Goal: Task Accomplishment & Management: Complete application form

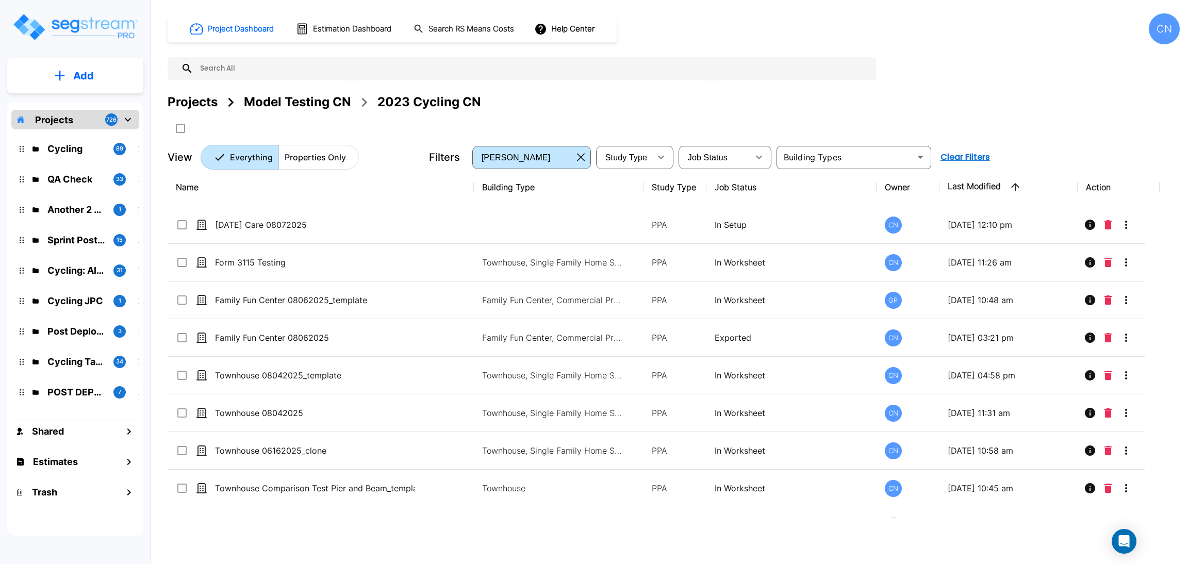
drag, startPoint x: 939, startPoint y: 72, endPoint x: 1002, endPoint y: 0, distance: 95.4
click at [939, 72] on div "Project Dashboard Estimation Dashboard Search RS Means Costs Help Center CN Pro…" at bounding box center [674, 91] width 1012 height 156
click at [1071, 94] on div "Projects Model Testing CN 2023 Cycling CN" at bounding box center [674, 102] width 1012 height 19
drag, startPoint x: 625, startPoint y: 104, endPoint x: 1115, endPoint y: 107, distance: 489.8
click at [625, 104] on div "Projects Model Testing CN 2023 Cycling CN" at bounding box center [674, 102] width 1012 height 19
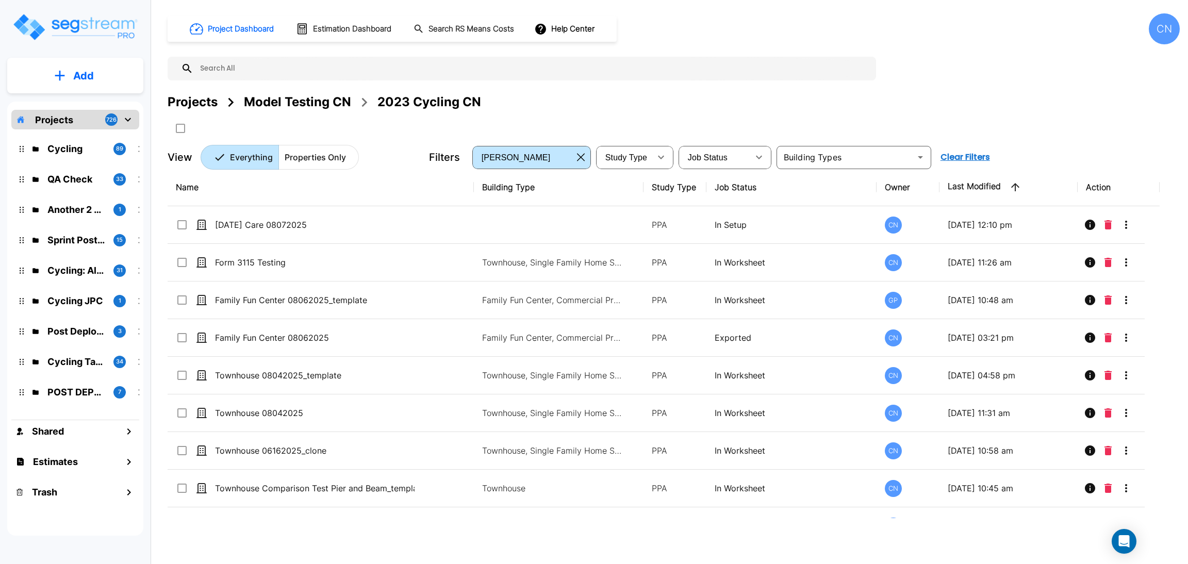
drag, startPoint x: 367, startPoint y: 217, endPoint x: 1178, endPoint y: 24, distance: 833.6
click at [367, 217] on td "School Day Care 08072025" at bounding box center [321, 225] width 306 height 38
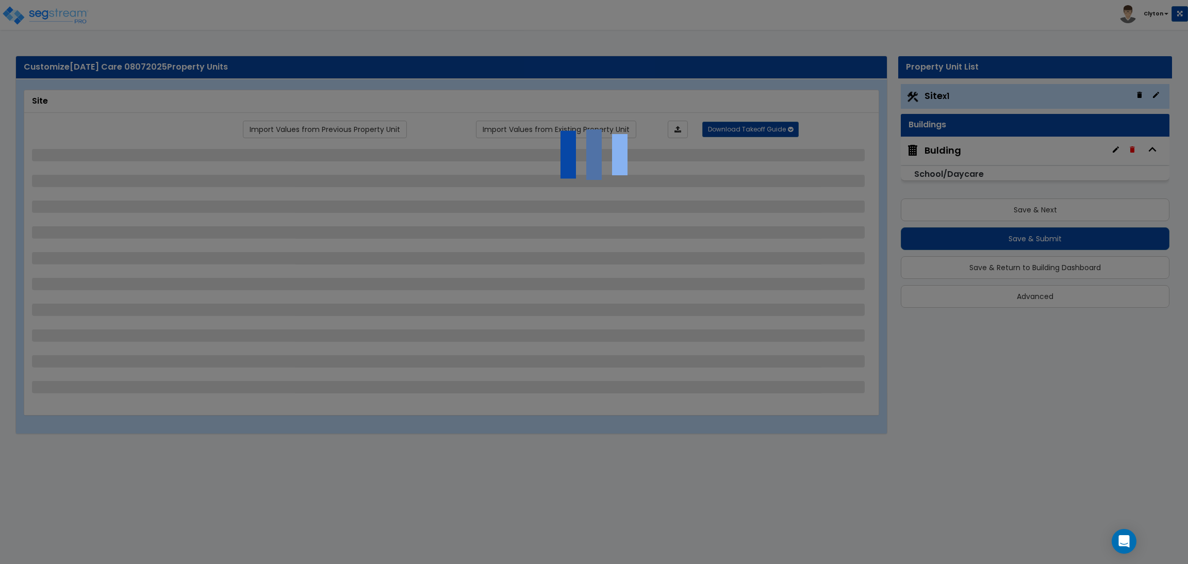
select select "2"
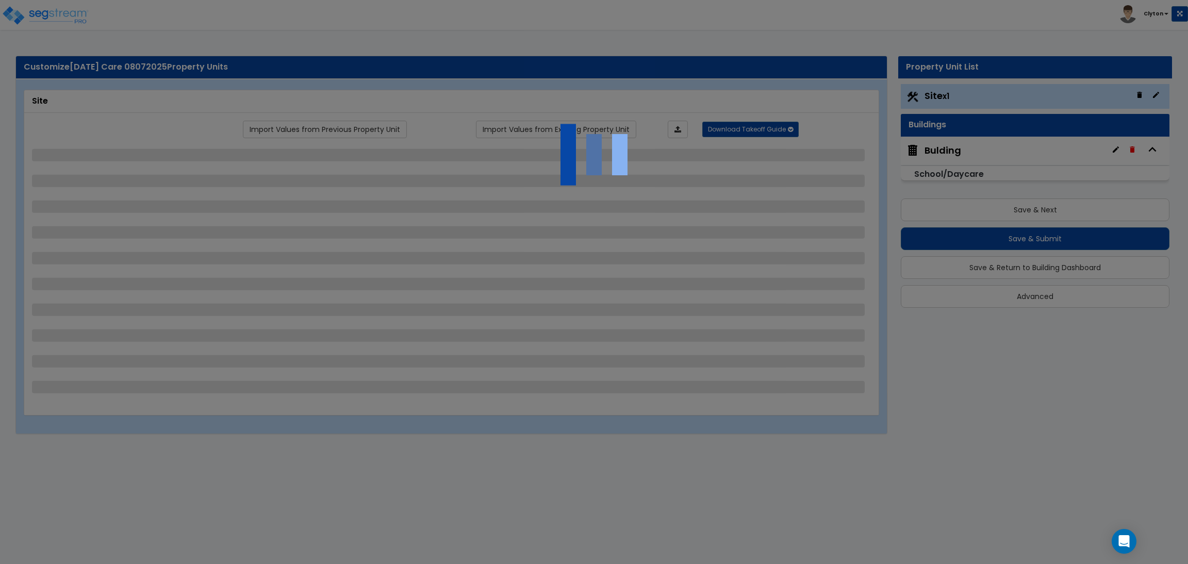
select select "1"
select select "2"
select select "3"
select select "1"
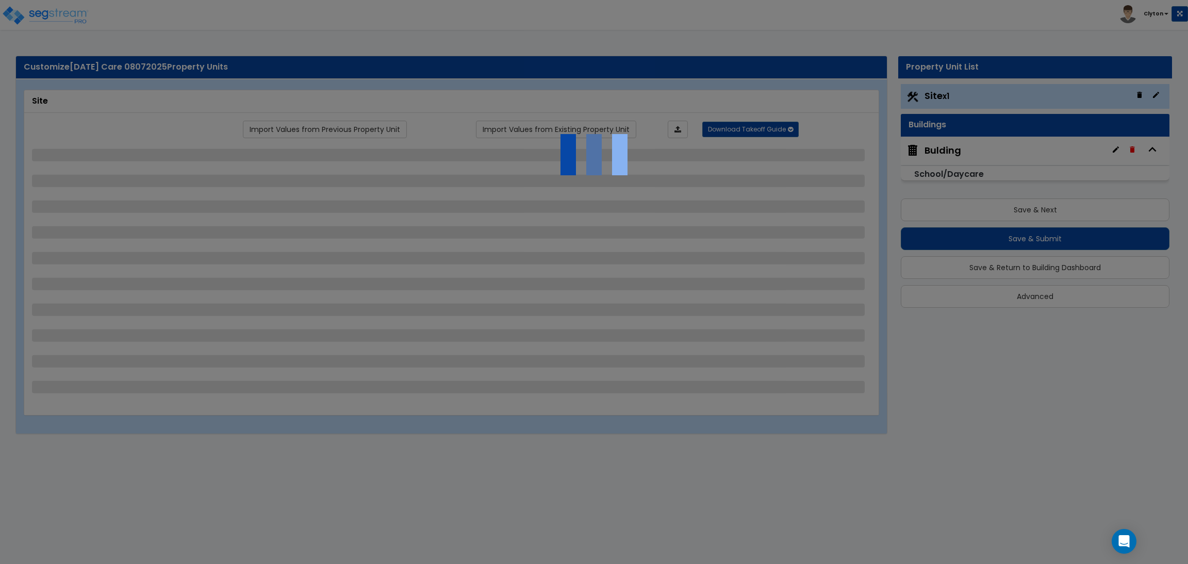
select select "1"
select select "2"
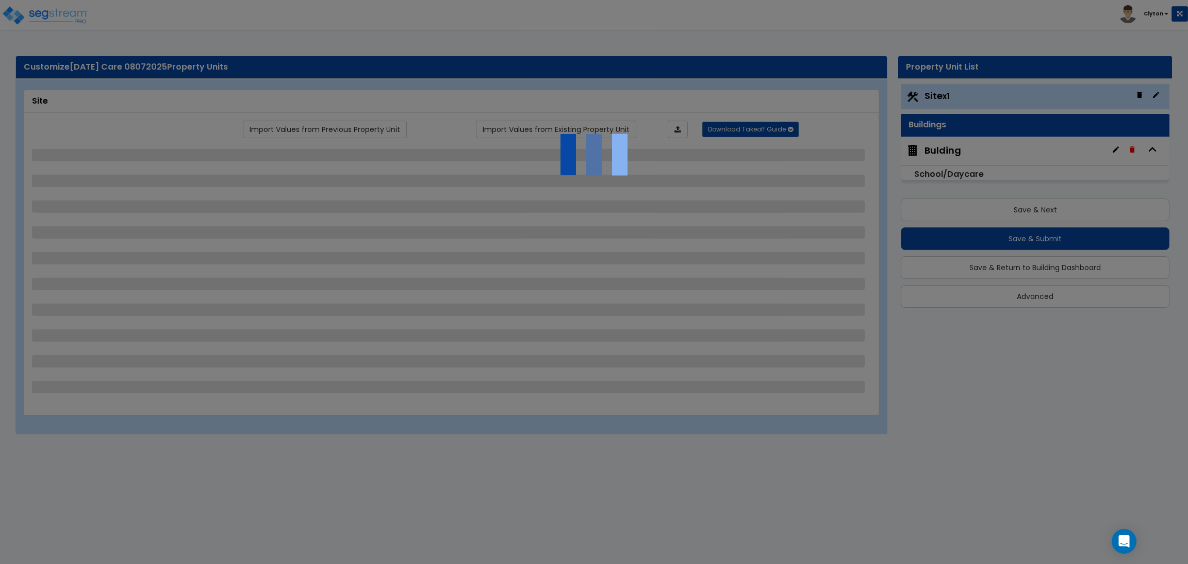
select select "4"
select select "1"
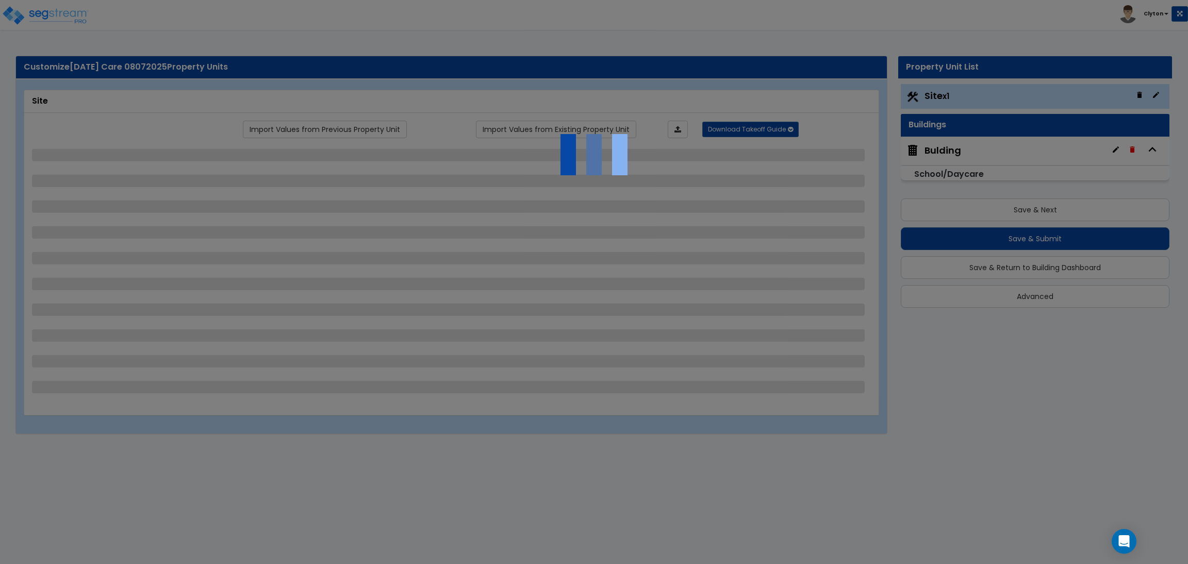
select select "2"
select select "1"
select select "2"
select select "1"
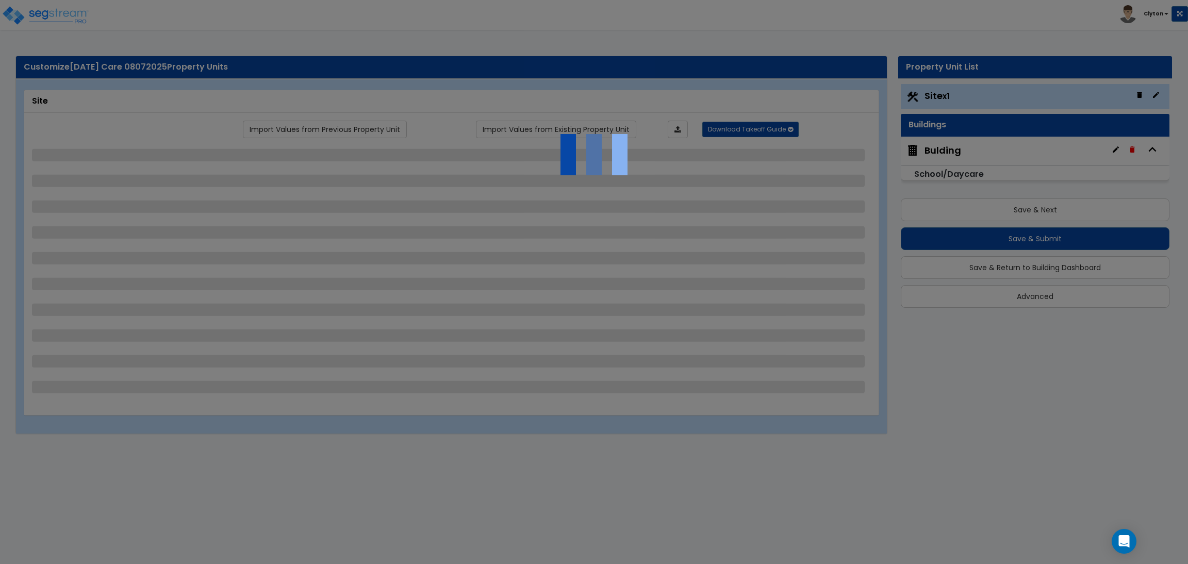
select select "4"
select select "6"
select select "1"
select select "2"
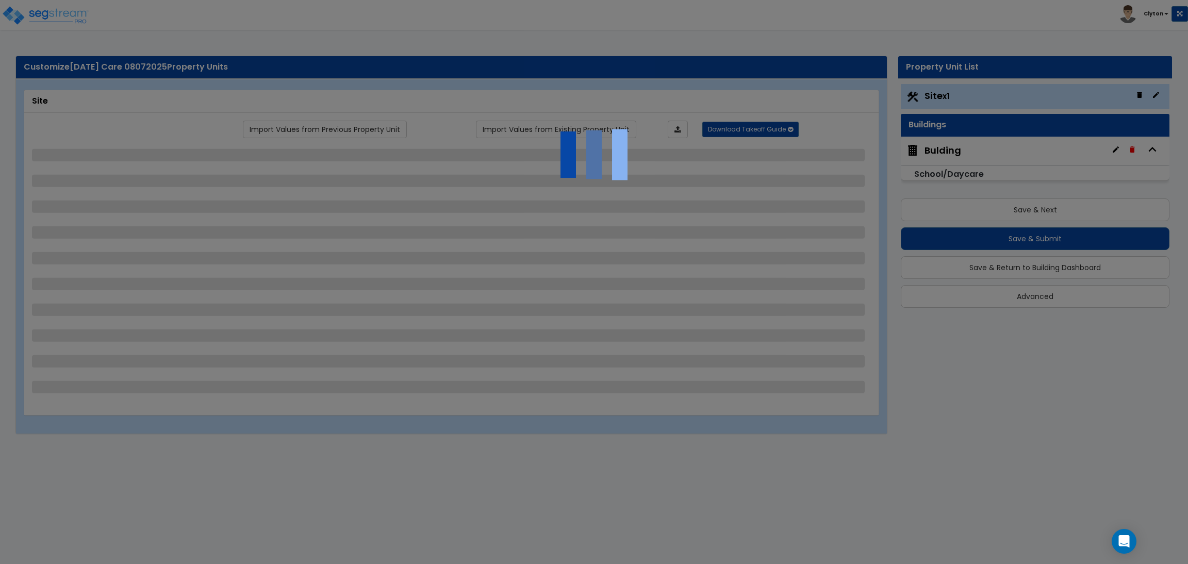
select select "2"
select select "4"
select select "1"
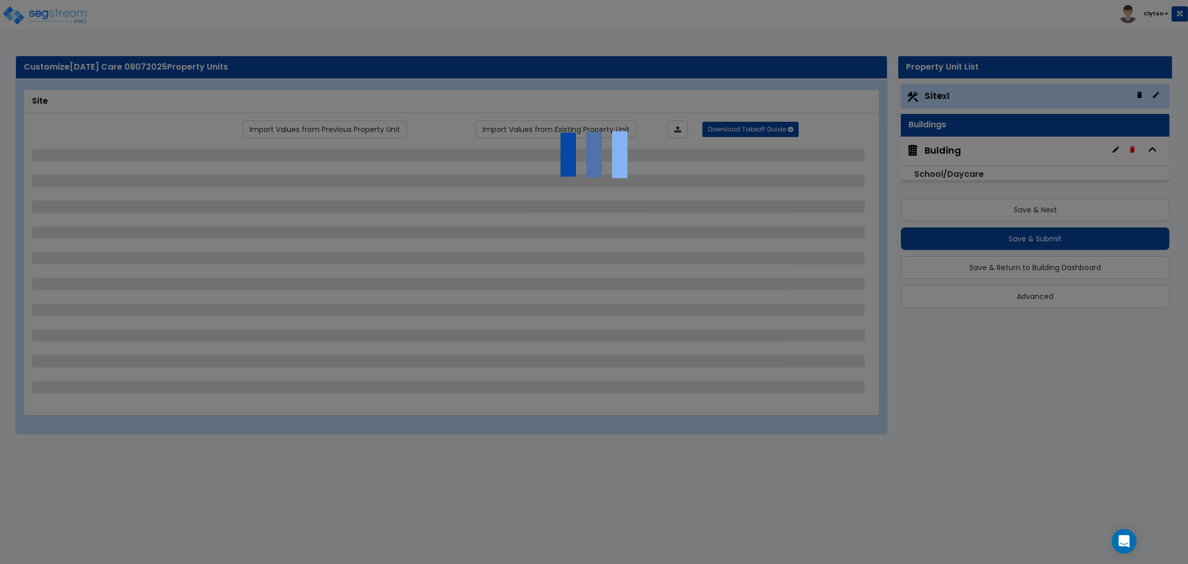
select select "2"
select select "1"
select select "3"
select select "1"
select select "10"
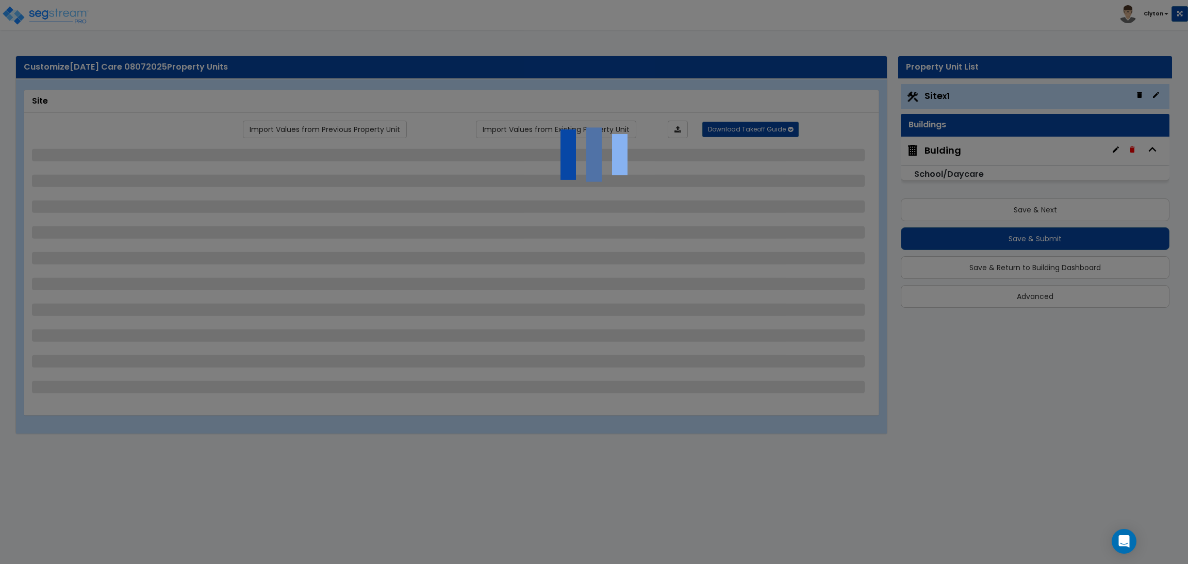
select select "2"
select select "1"
select select "2"
select select "1"
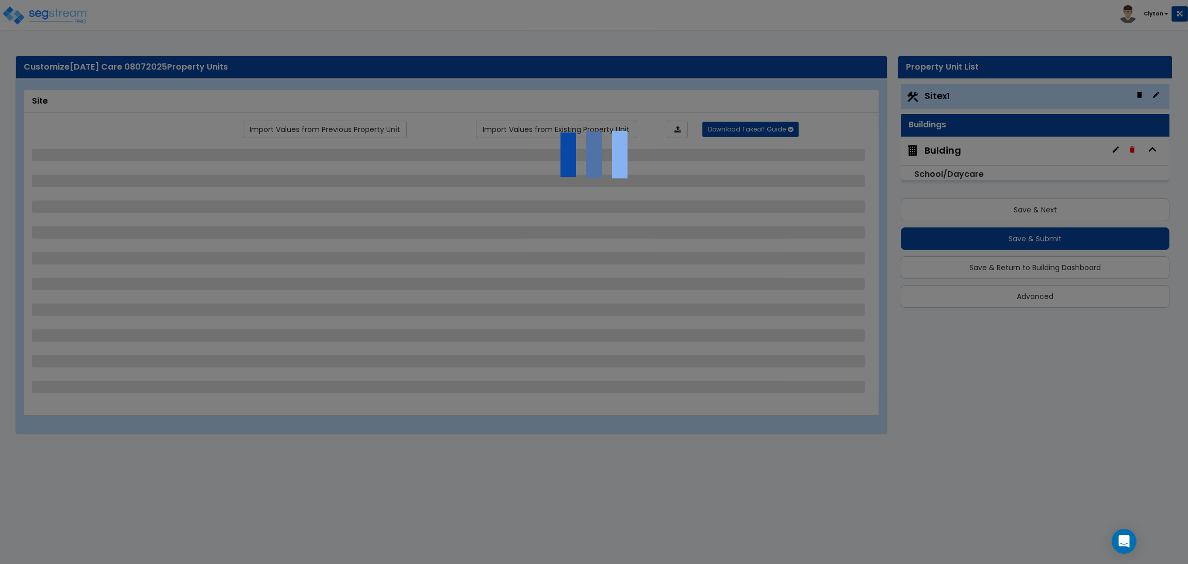
select select "2"
select select "1"
select select "2"
select select "1"
select select "2"
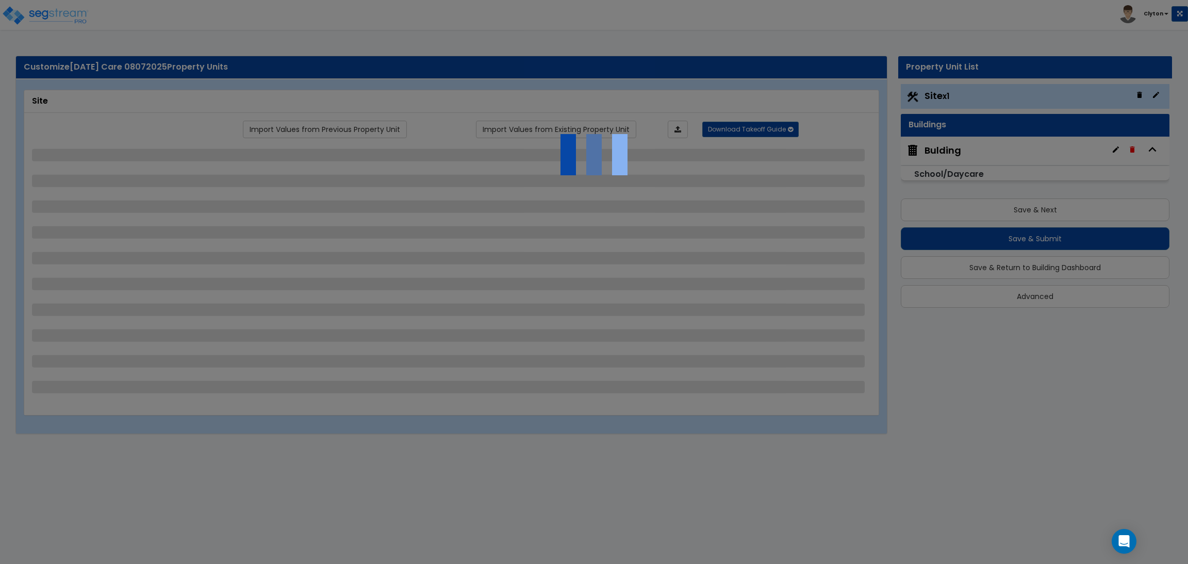
select select "7"
select select "1"
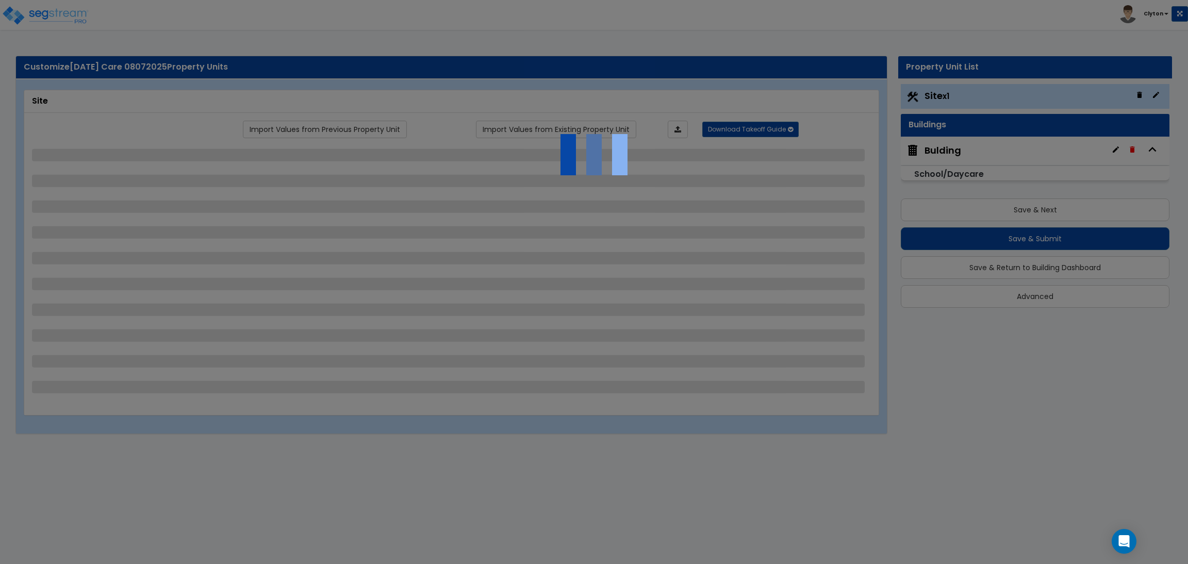
select select "20"
select select "1"
select select "6"
select select "1"
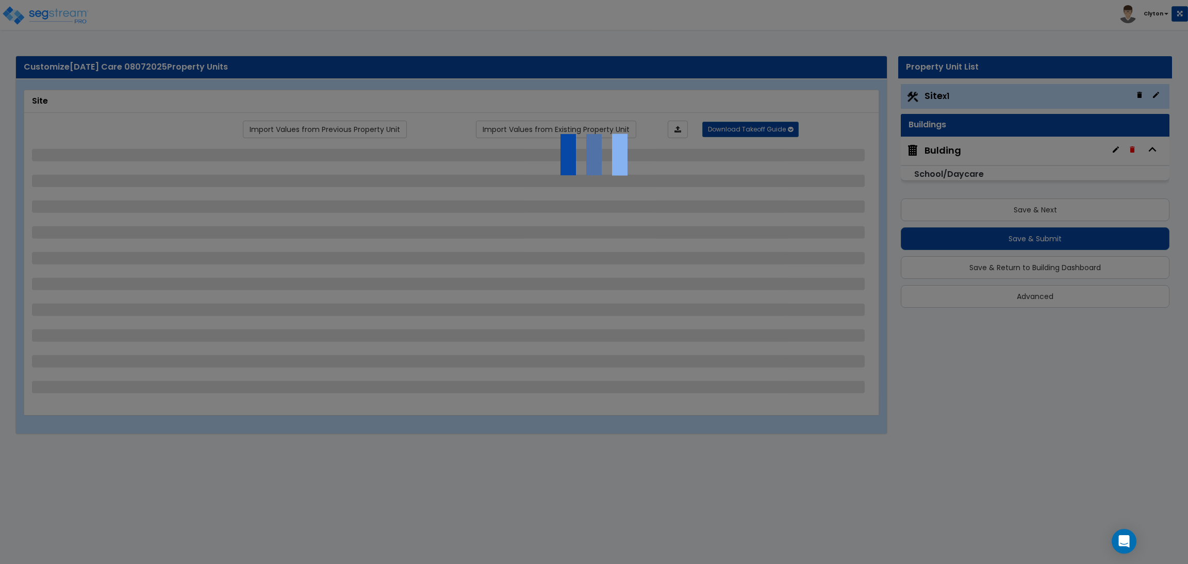
select select "1"
select select "3"
select select "1"
select select "2"
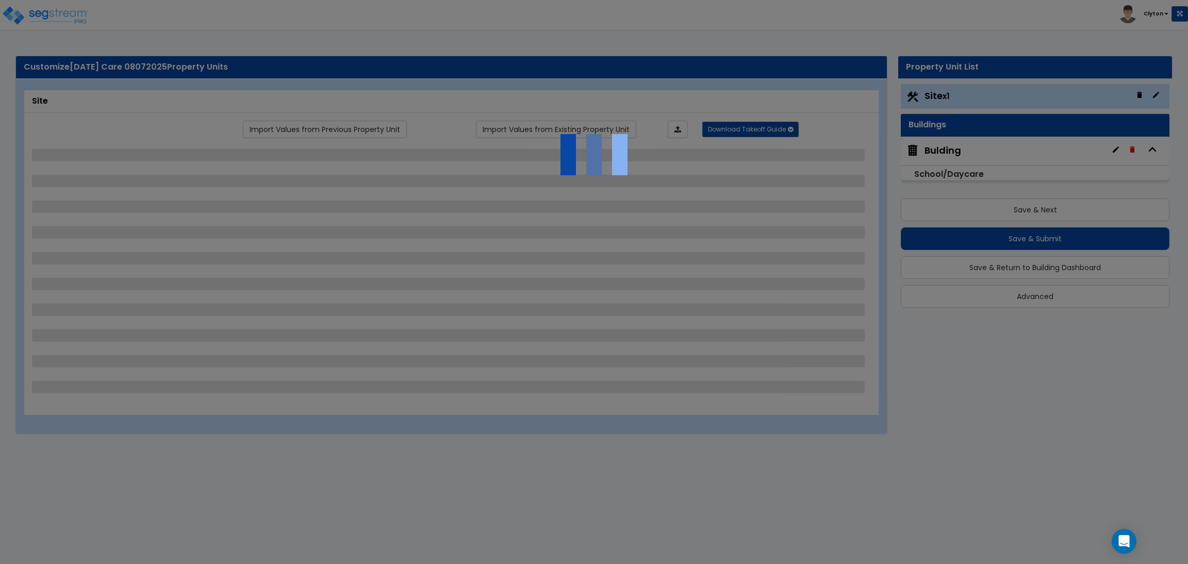
select select "3"
select select "1"
select select "4"
select select "1"
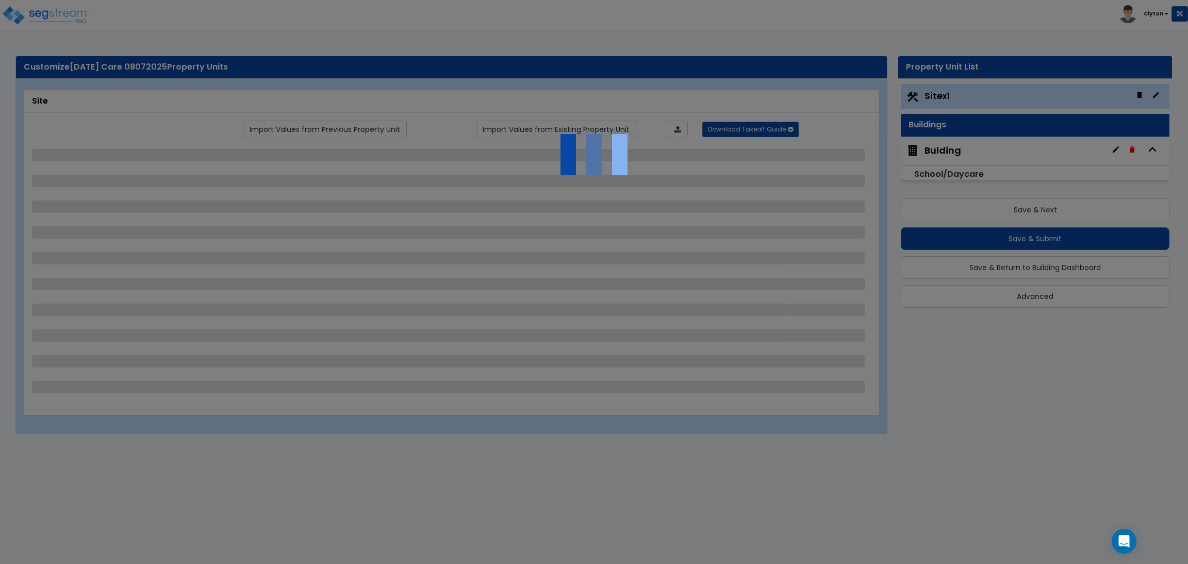
select select "1"
select select "2"
select select "3"
select select "2"
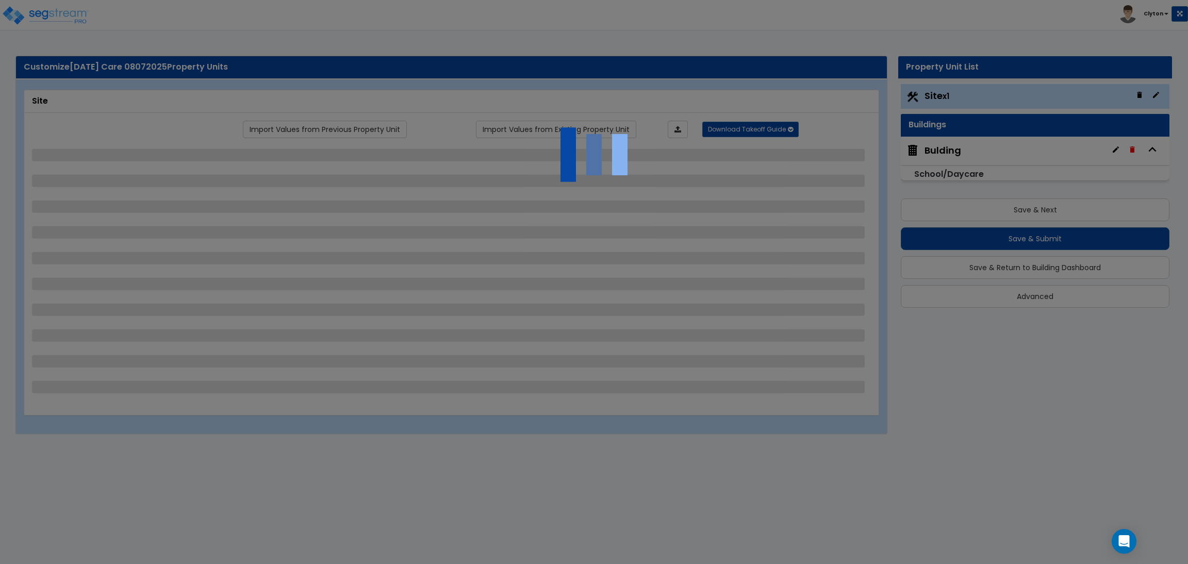
select select "3"
select select "2"
select select "1"
select select "3"
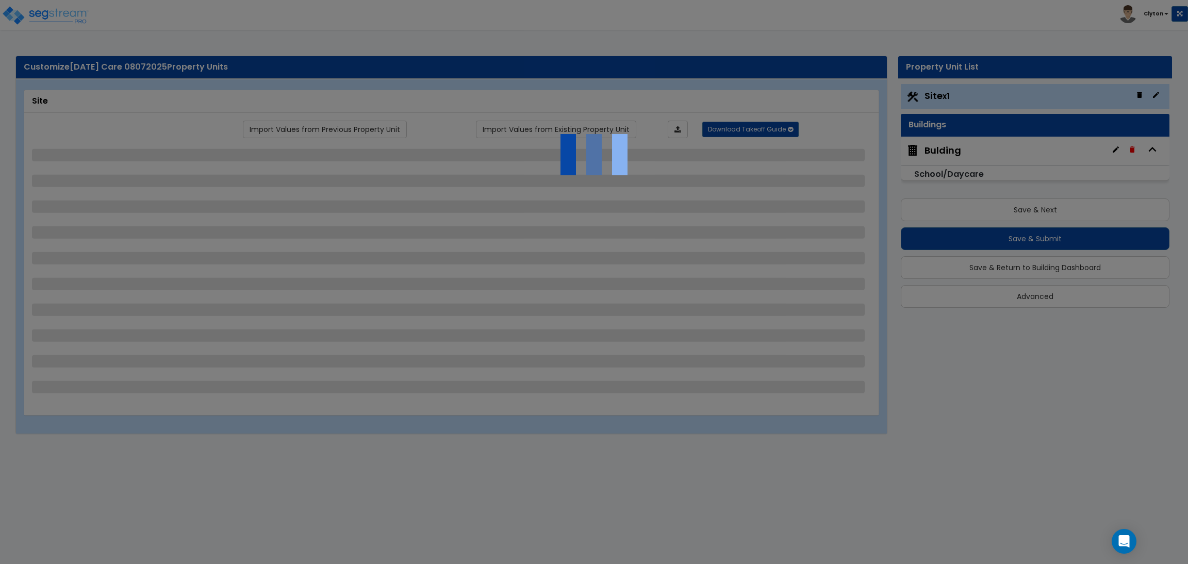
select select "11"
select select "8"
select select "5"
select select "3"
select select "1"
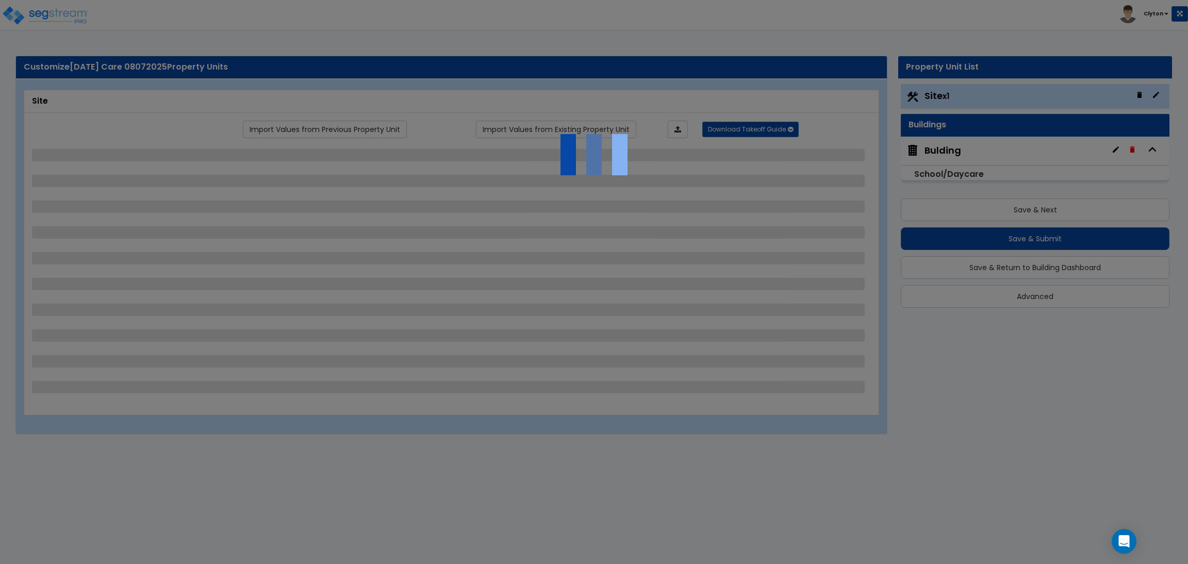
select select "5"
select select "7"
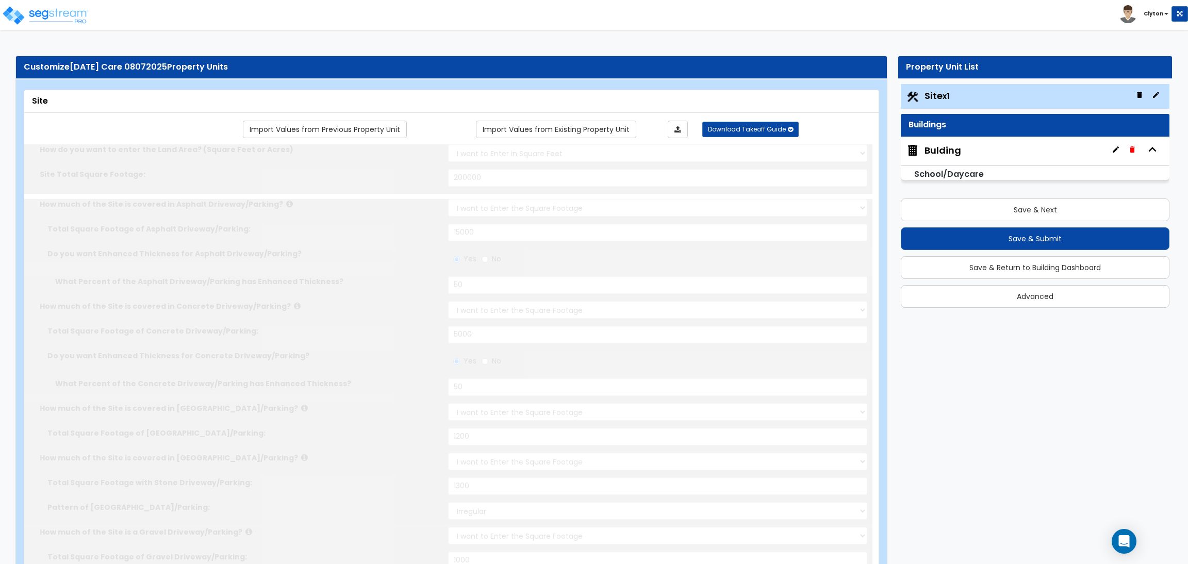
radio input "true"
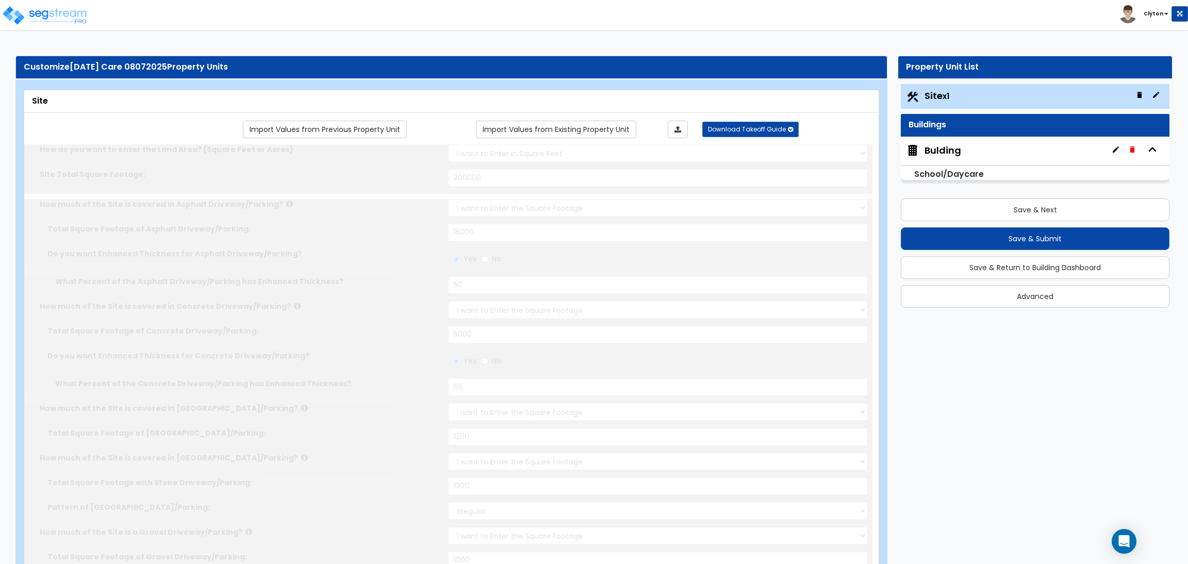
radio input "true"
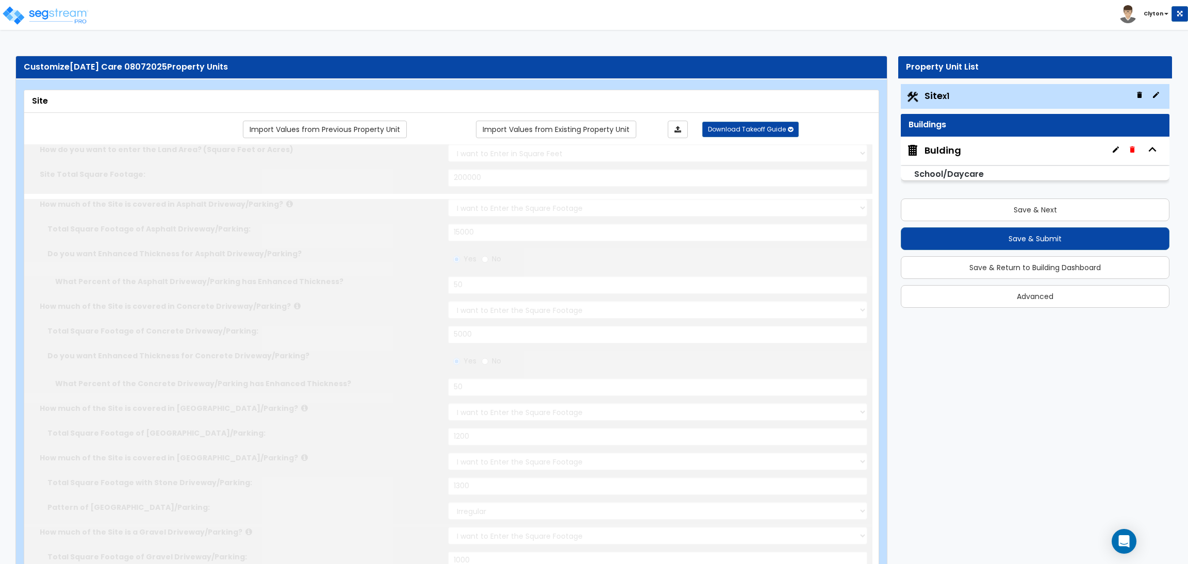
radio input "true"
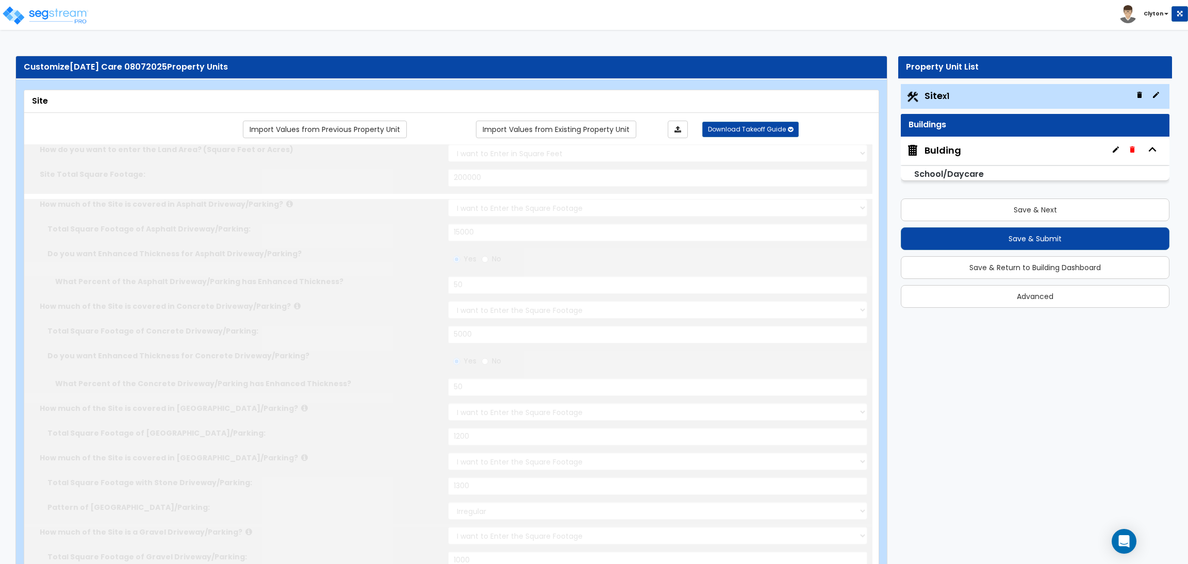
radio input "true"
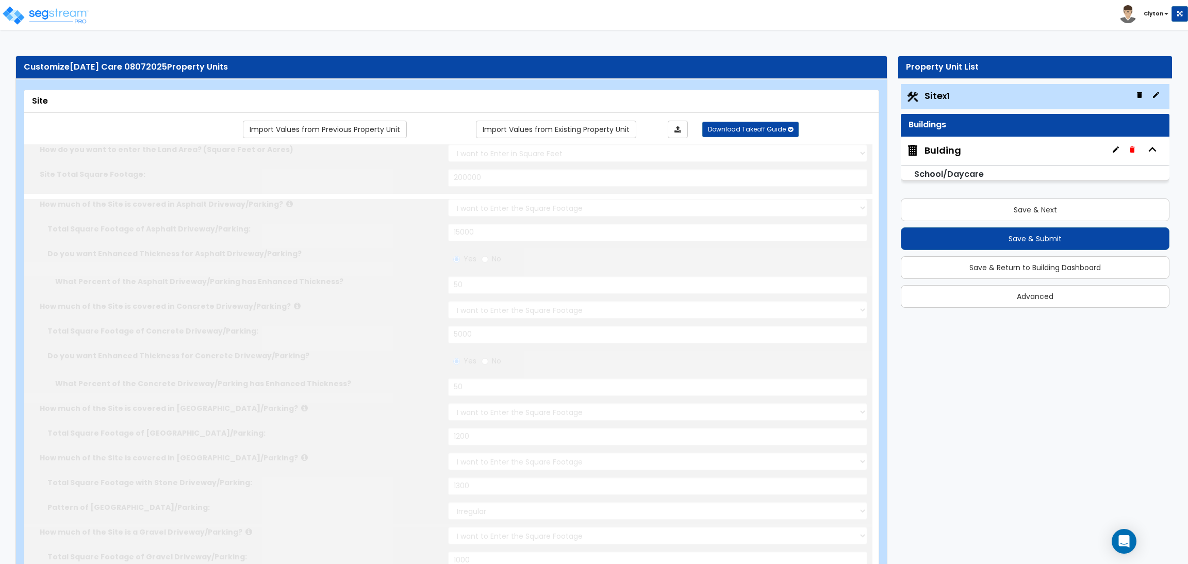
radio input "true"
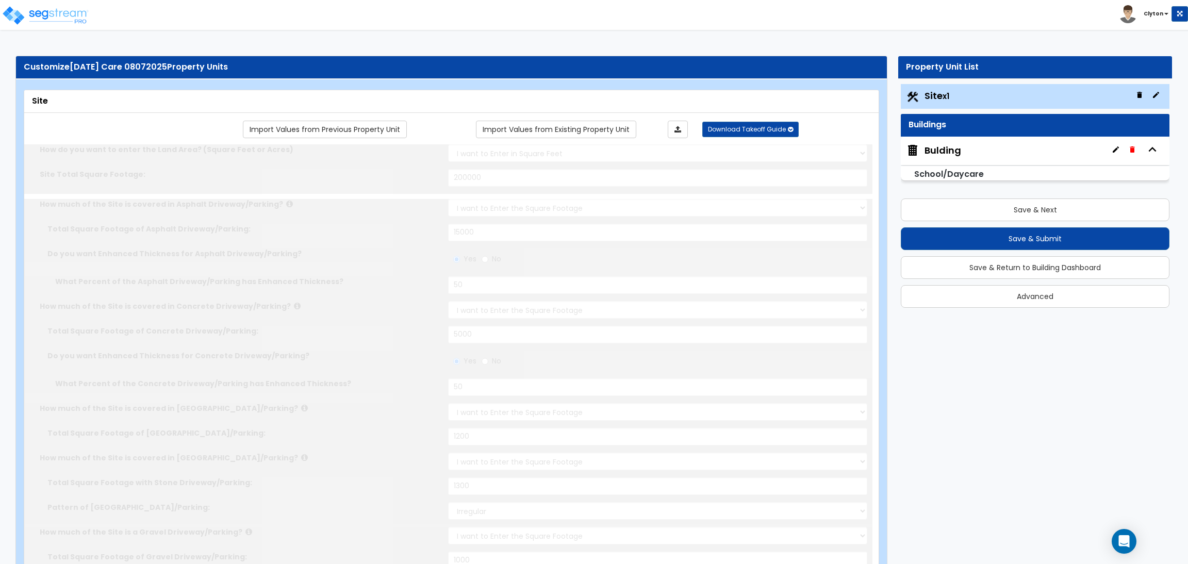
radio input "true"
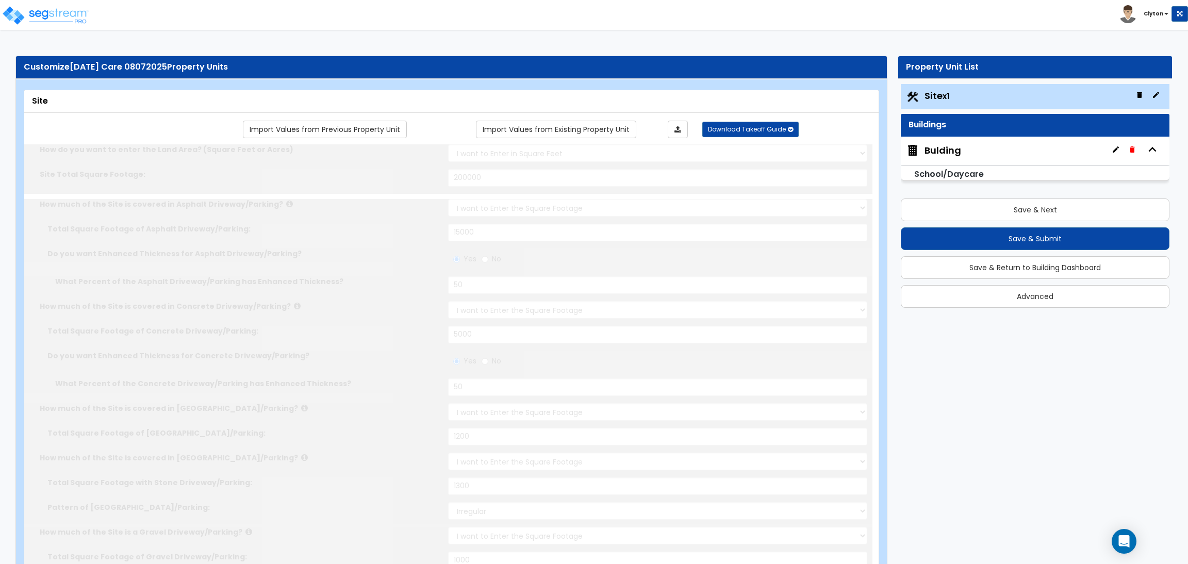
radio input "true"
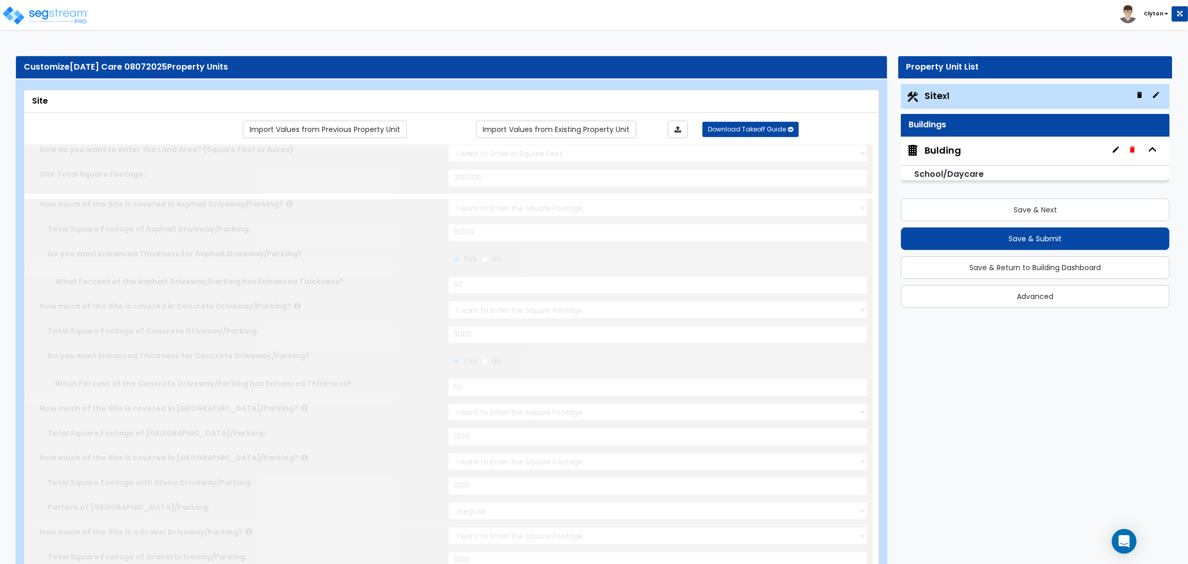
radio input "true"
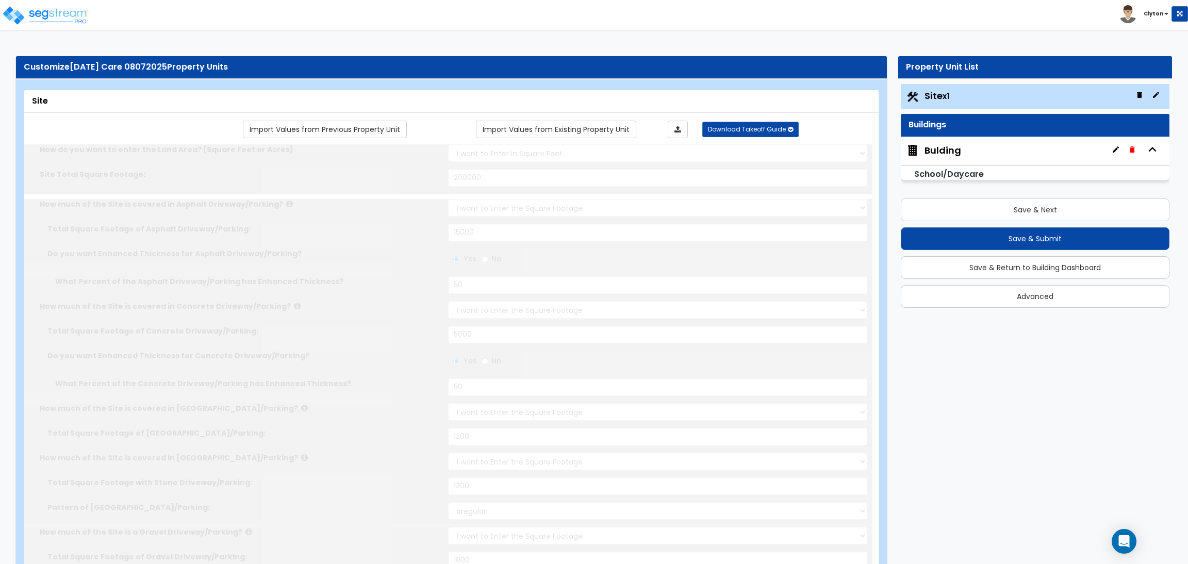
radio input "true"
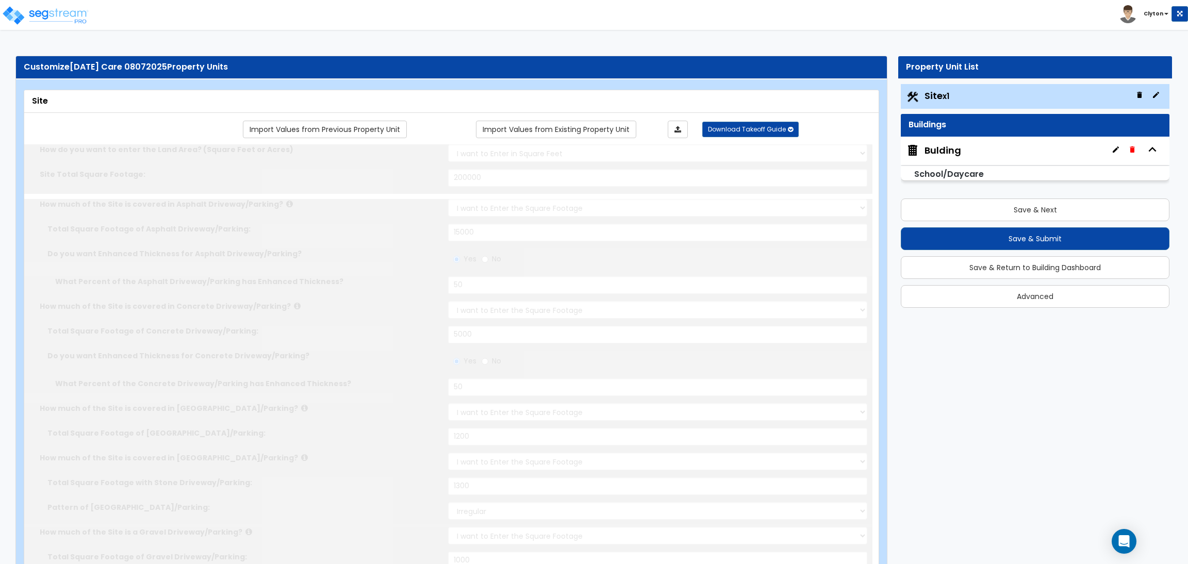
radio input "true"
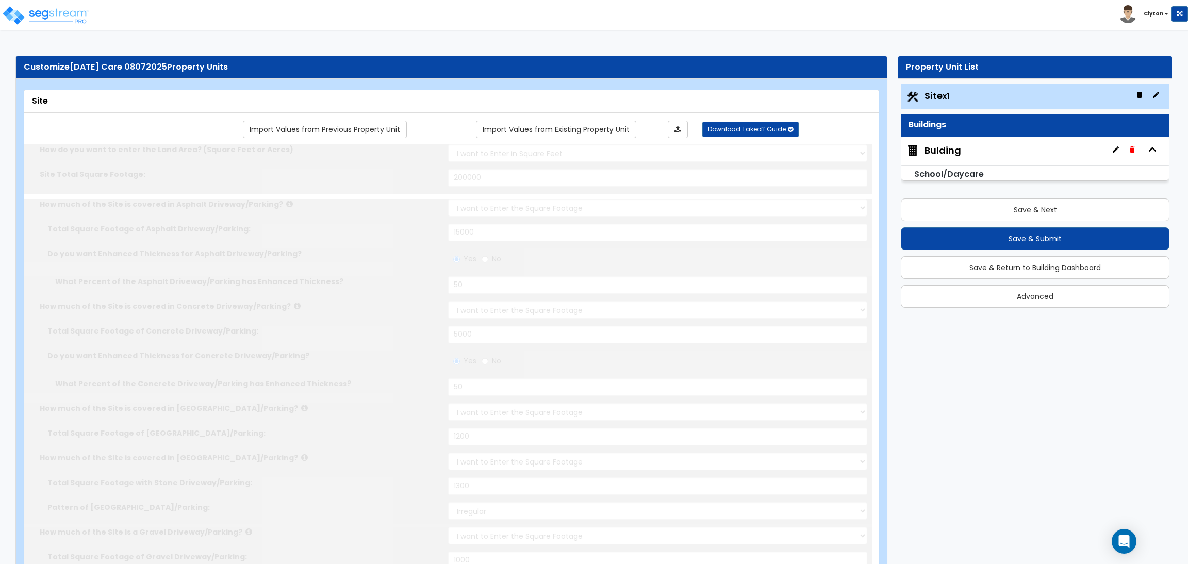
radio input "true"
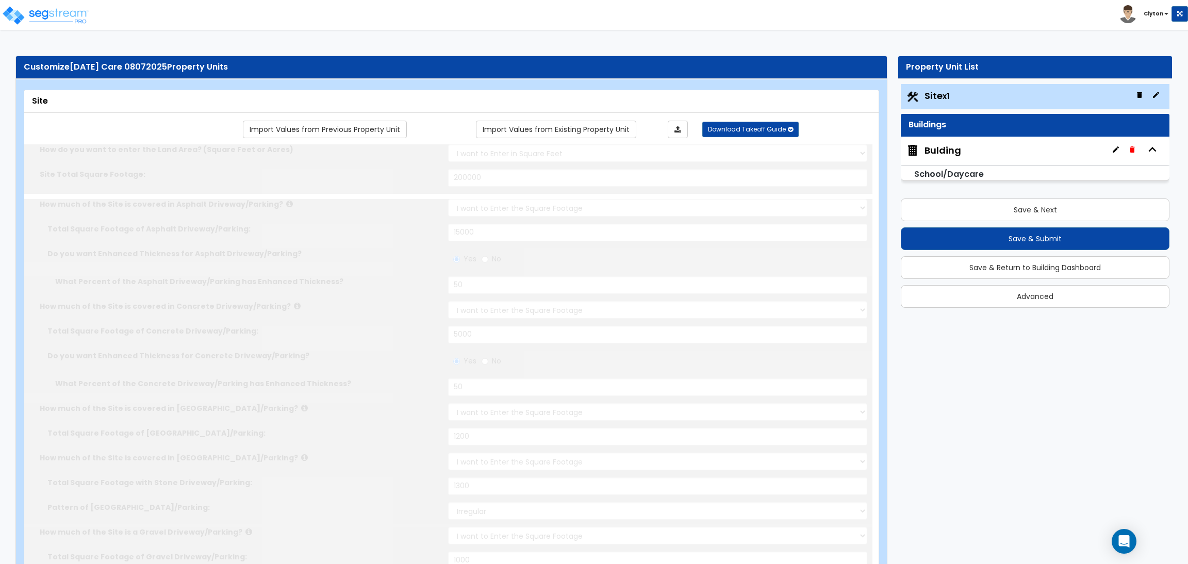
radio input "true"
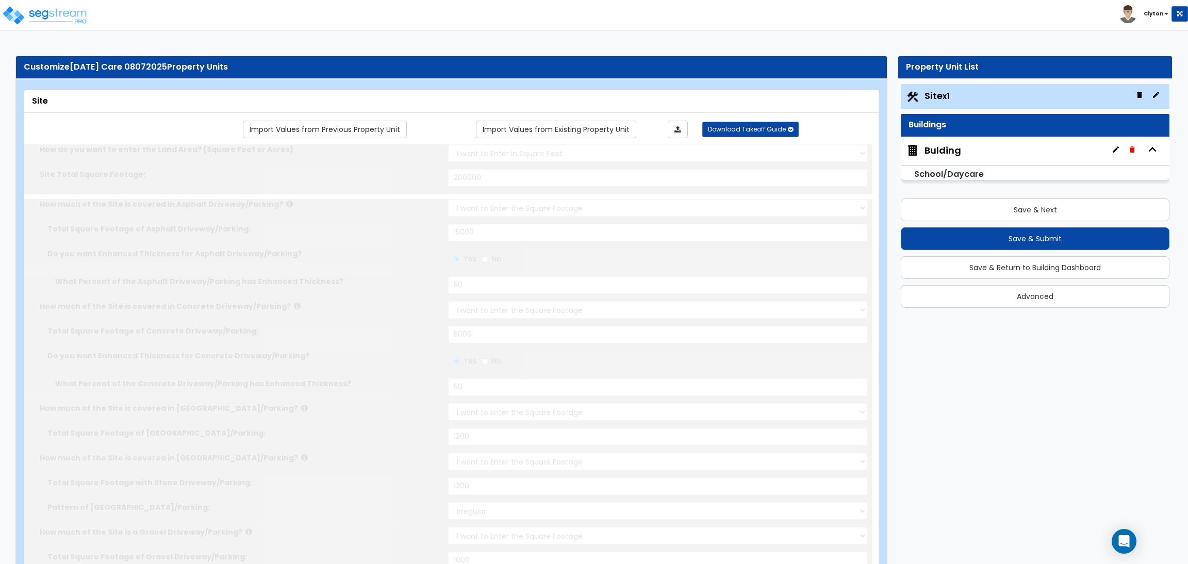
radio input "true"
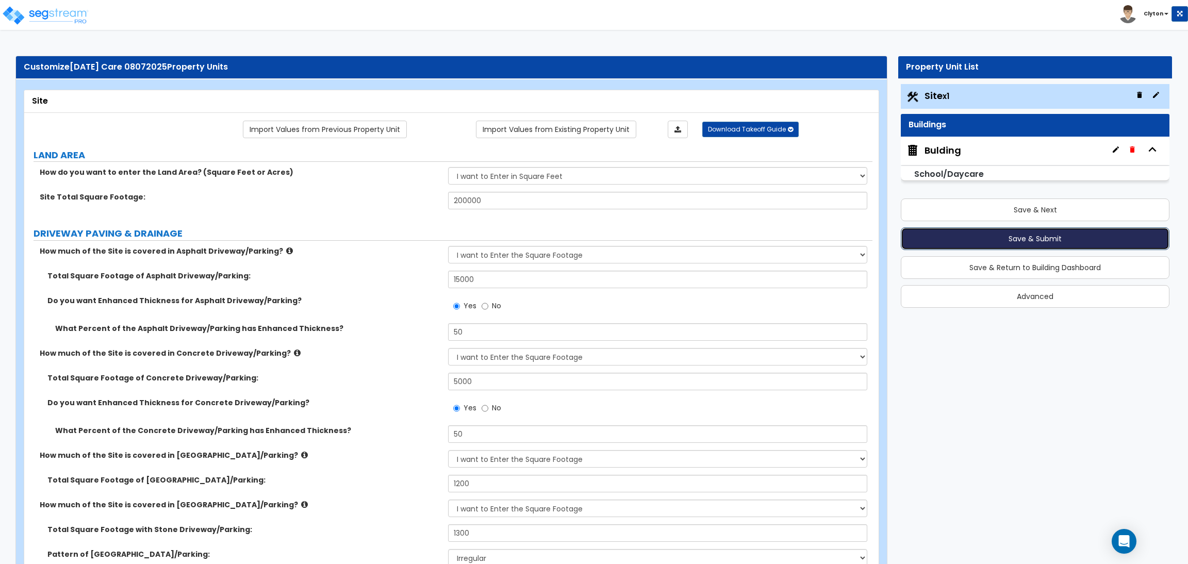
click at [966, 232] on button "Save & Submit" at bounding box center [1035, 238] width 269 height 23
radio input "true"
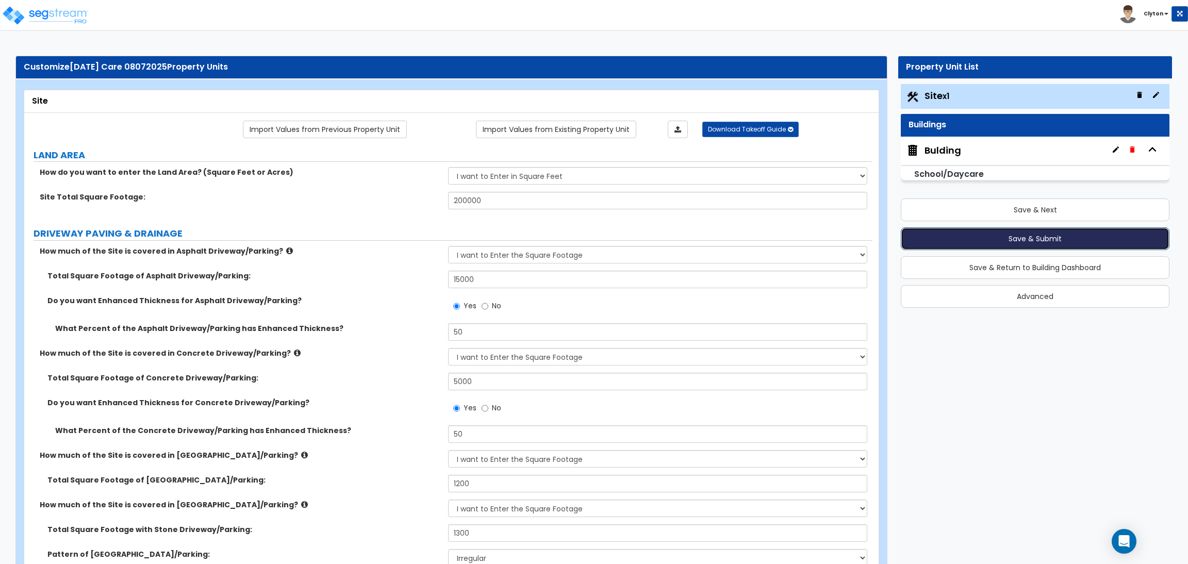
radio input "true"
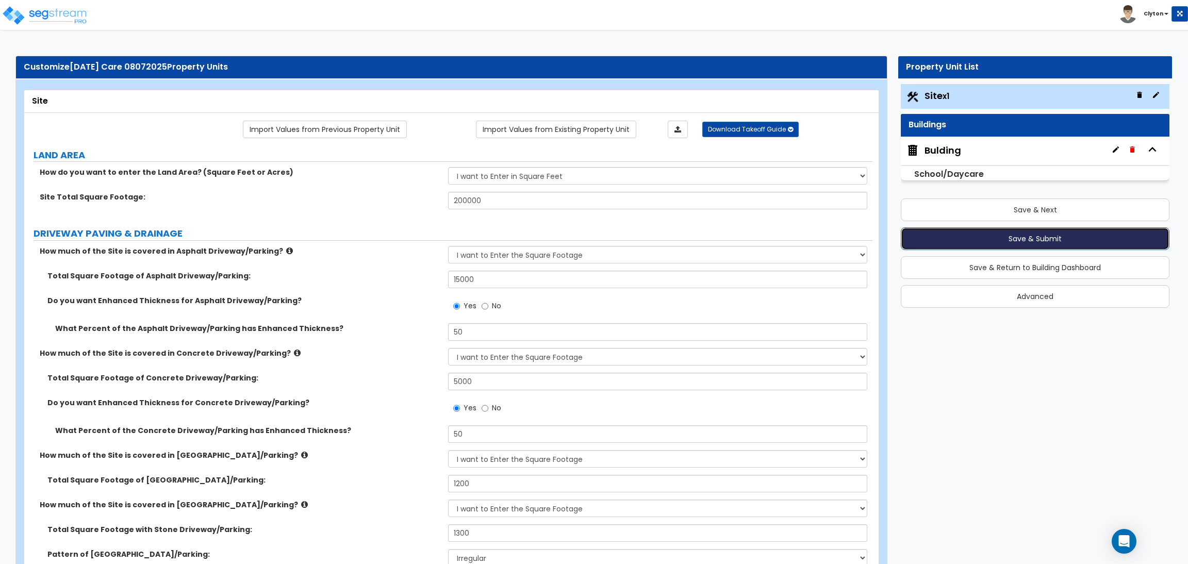
radio input "true"
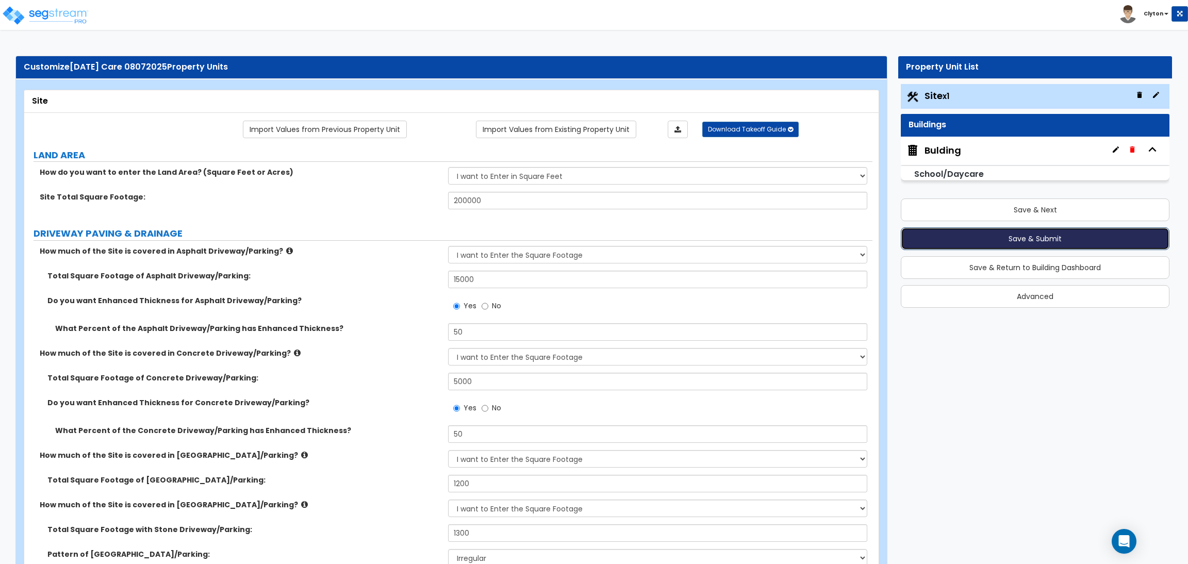
radio input "true"
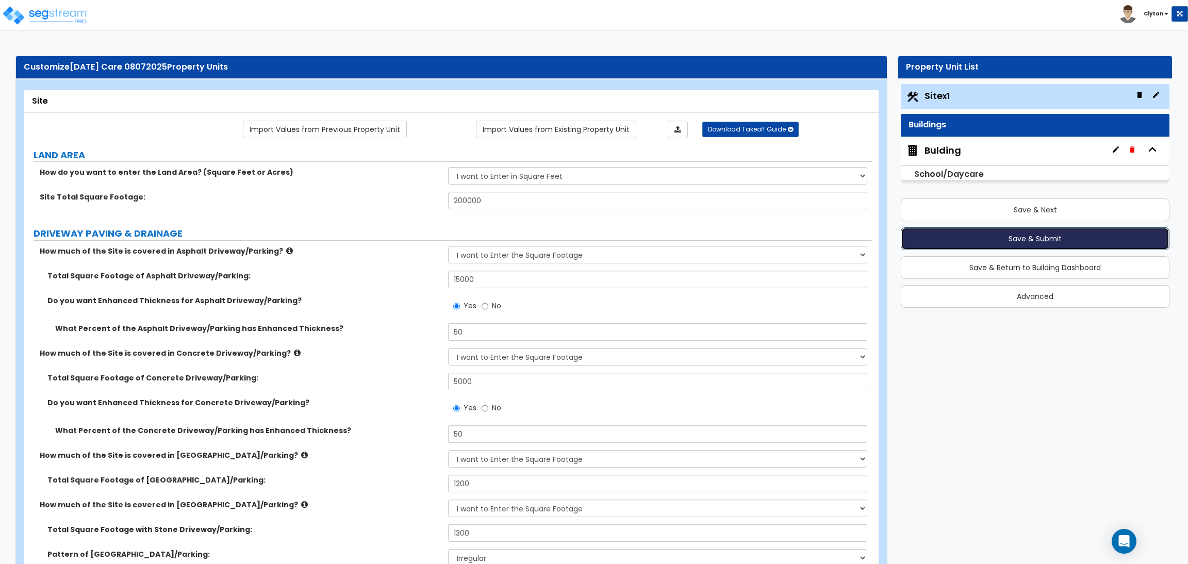
radio input "true"
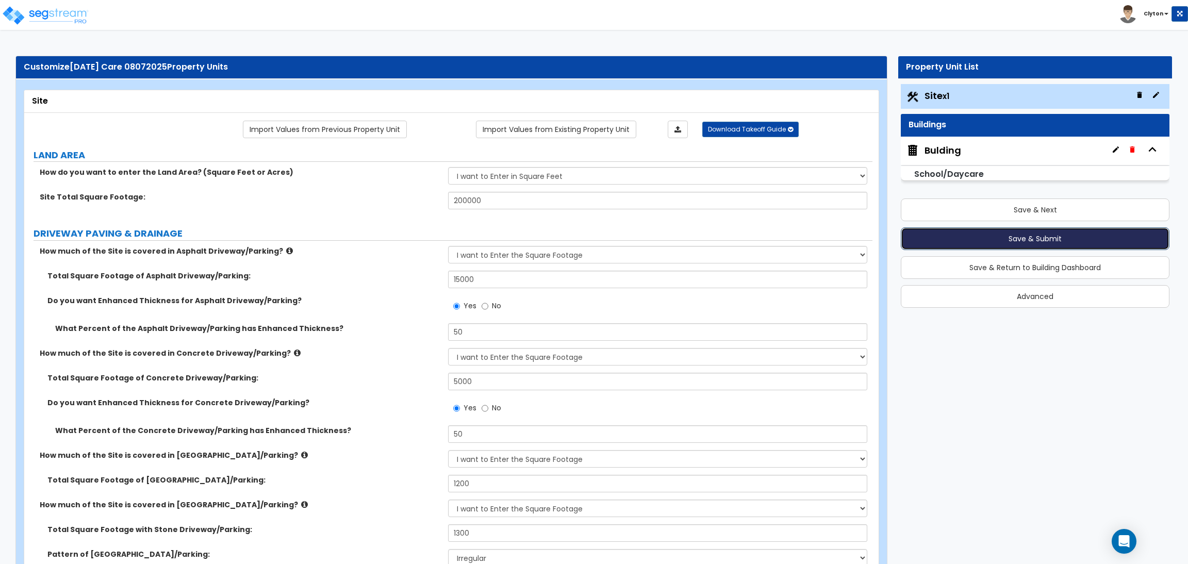
radio input "true"
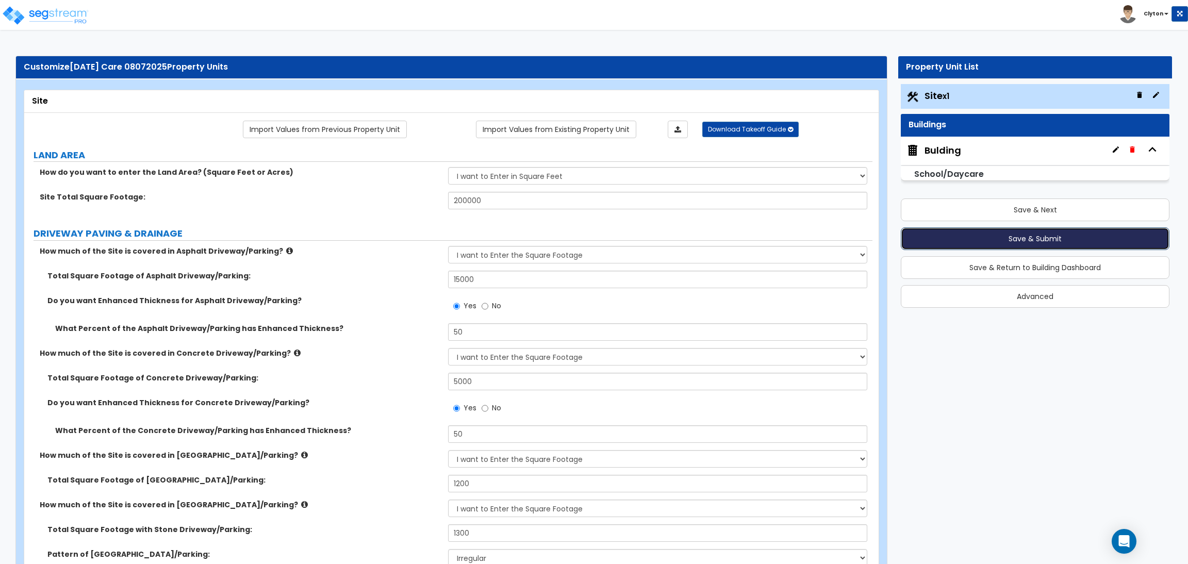
radio input "true"
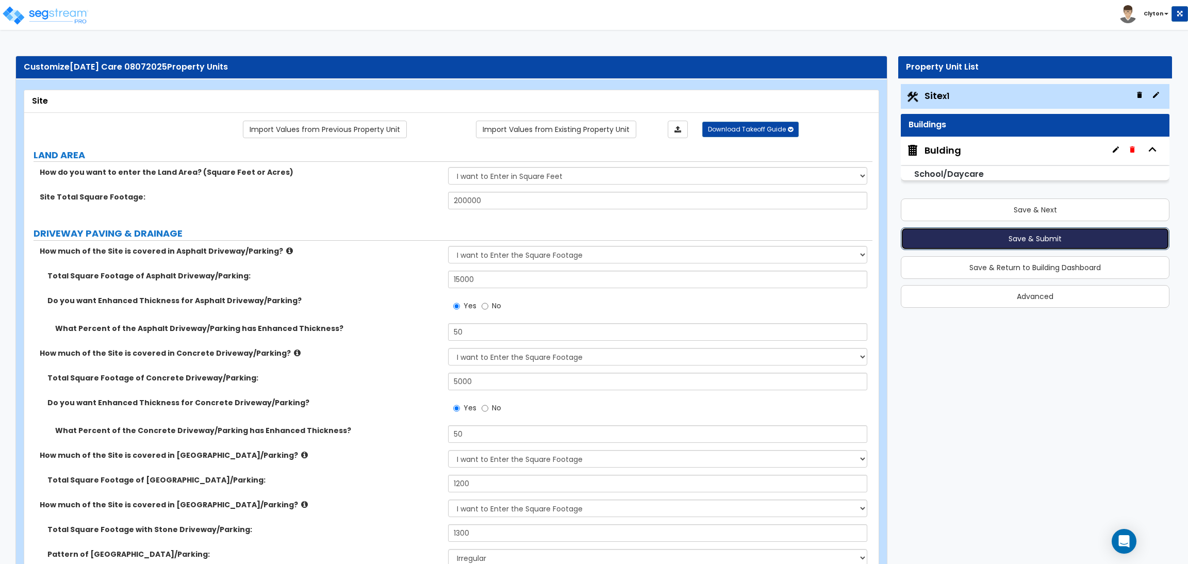
radio input "true"
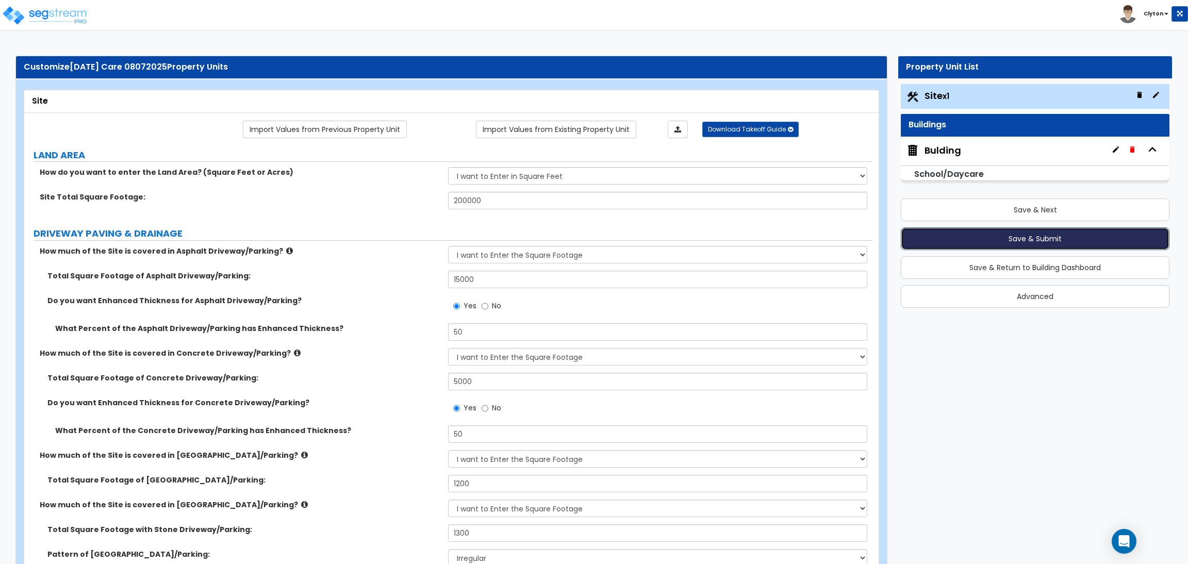
radio input "true"
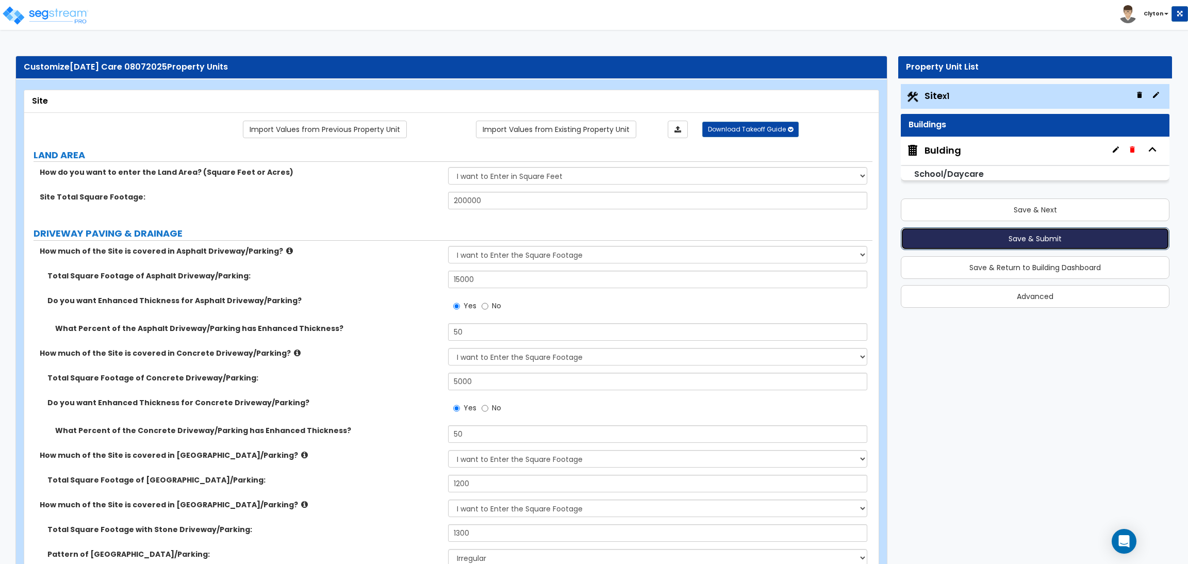
radio input "true"
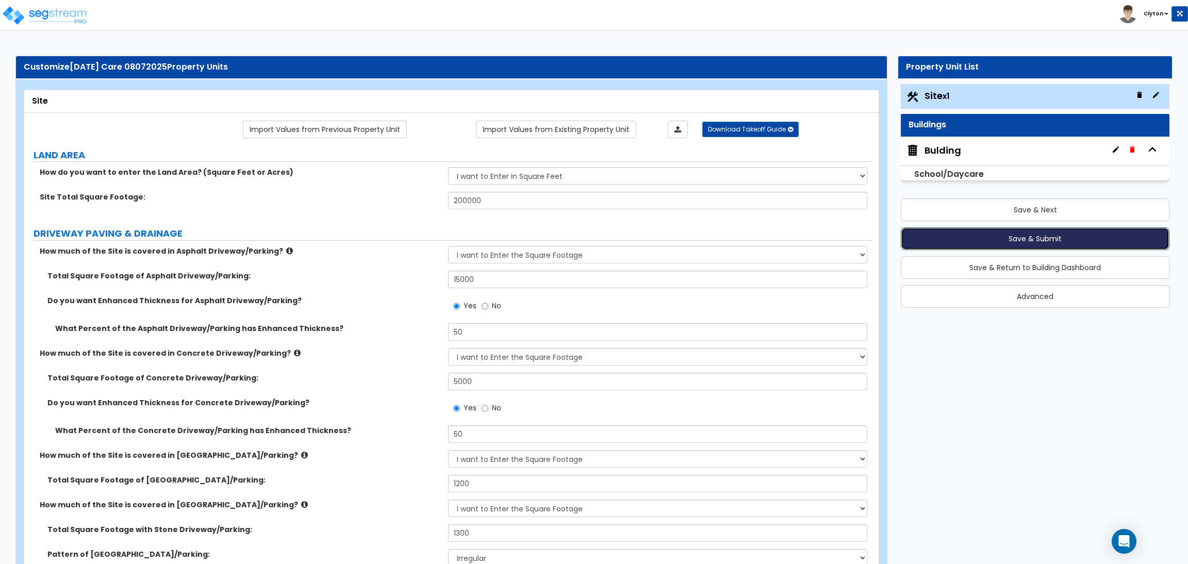
radio input "true"
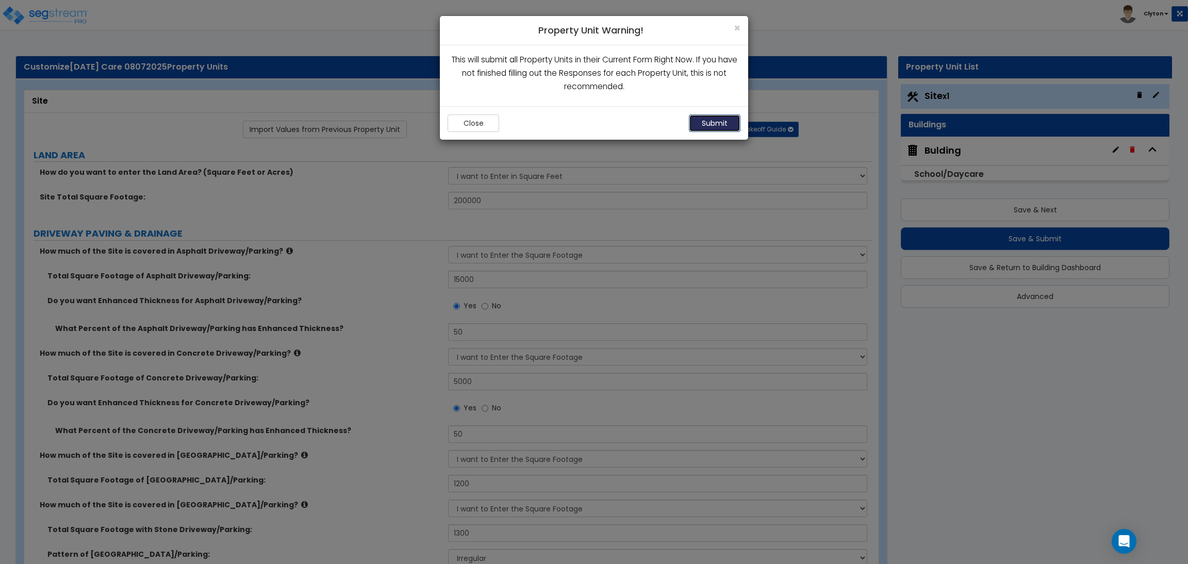
click at [697, 123] on button "Submit" at bounding box center [715, 123] width 52 height 18
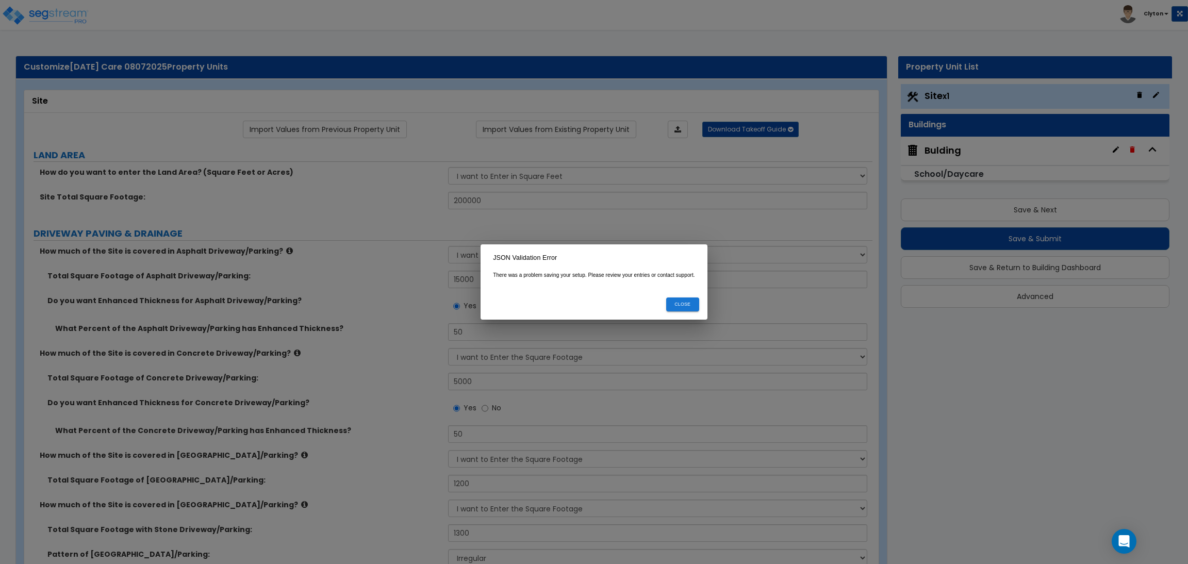
click at [670, 303] on button "Close" at bounding box center [682, 304] width 33 height 14
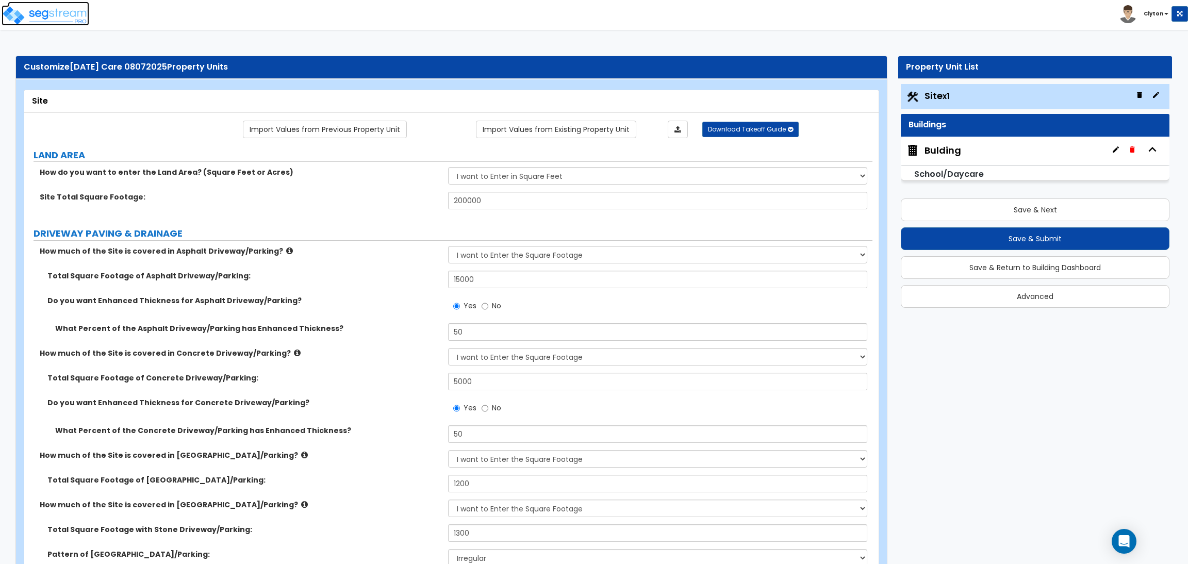
click at [71, 24] on img at bounding box center [46, 15] width 88 height 21
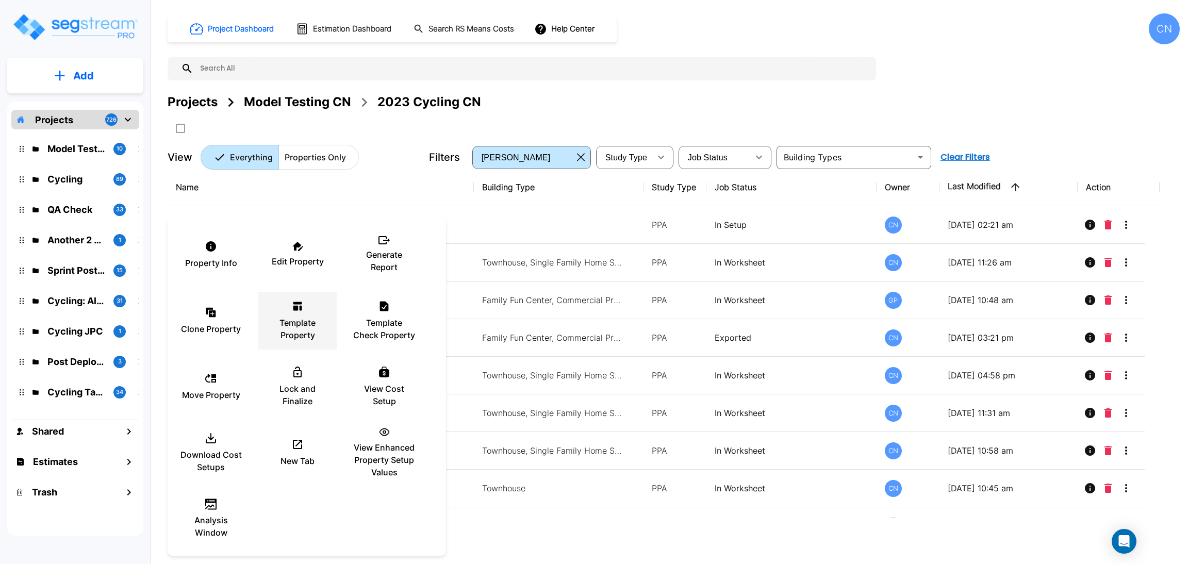
click at [296, 307] on icon at bounding box center [297, 306] width 9 height 9
click at [228, 313] on div "Clone Property" at bounding box center [211, 321] width 62 height 52
drag, startPoint x: 69, startPoint y: 27, endPoint x: 42, endPoint y: 24, distance: 27.0
click at [69, 27] on div at bounding box center [594, 282] width 1188 height 564
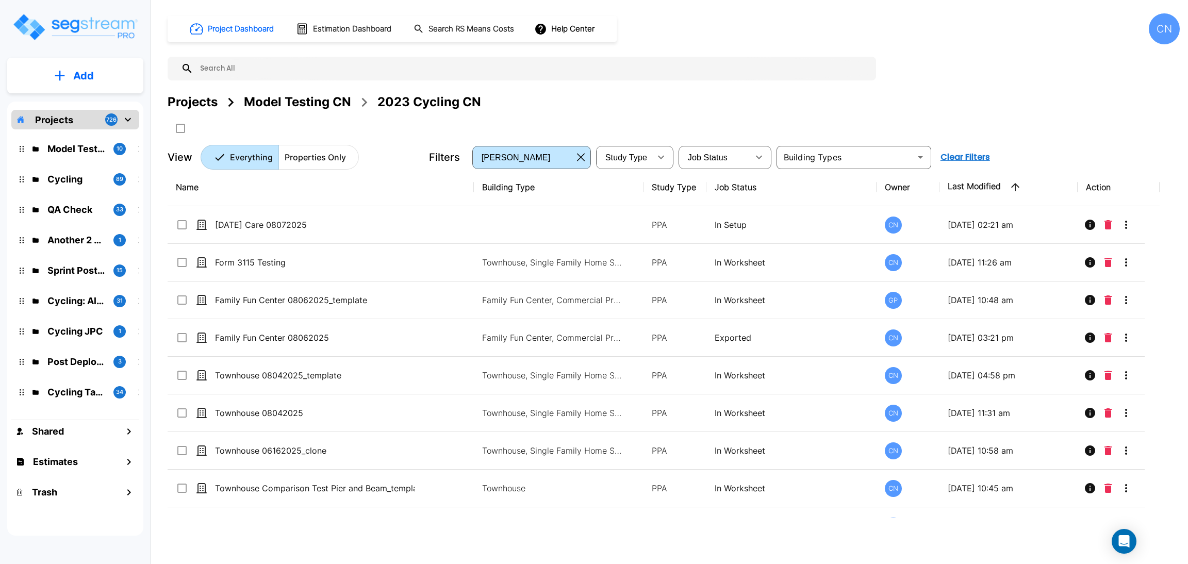
click at [36, 23] on img "mailbox folders" at bounding box center [75, 26] width 126 height 29
drag, startPoint x: 266, startPoint y: 107, endPoint x: 1168, endPoint y: 26, distance: 905.9
click at [266, 107] on div "Model Testing CN" at bounding box center [297, 102] width 107 height 19
click at [1168, 26] on div "CN" at bounding box center [1164, 28] width 31 height 31
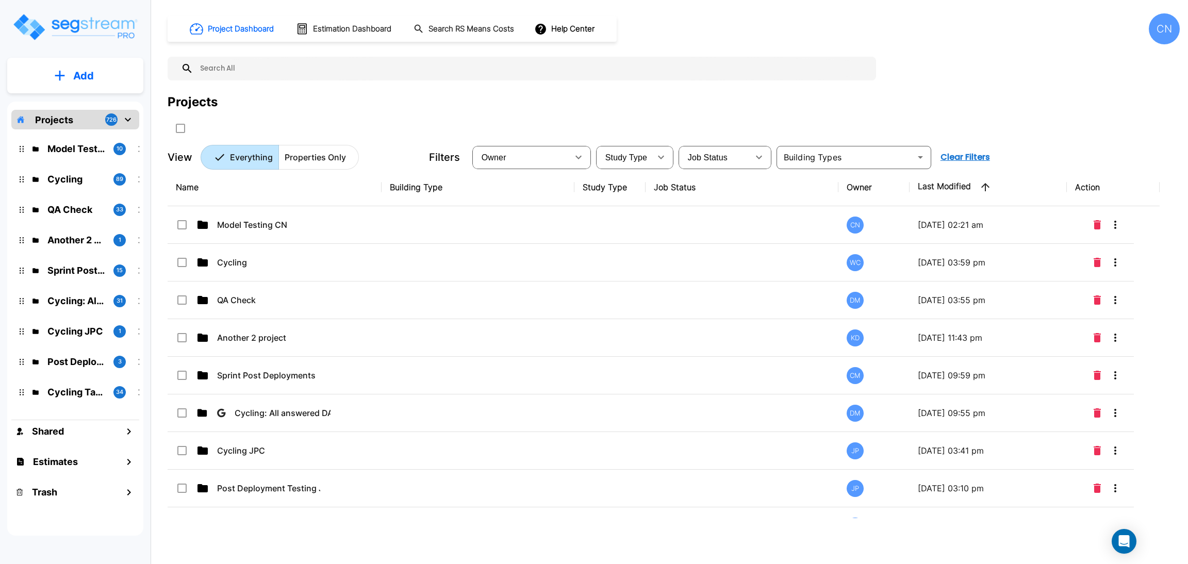
drag, startPoint x: 240, startPoint y: 235, endPoint x: 1183, endPoint y: 390, distance: 955.3
click at [240, 235] on td "Model Testing CN" at bounding box center [275, 225] width 214 height 38
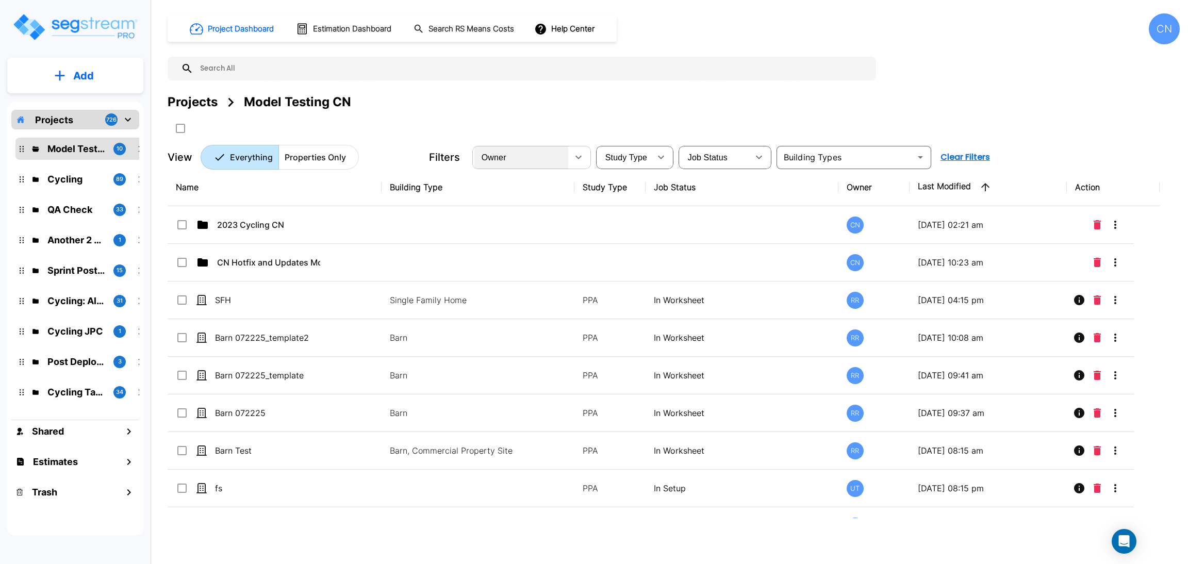
click at [536, 155] on div "Owner" at bounding box center [521, 157] width 94 height 29
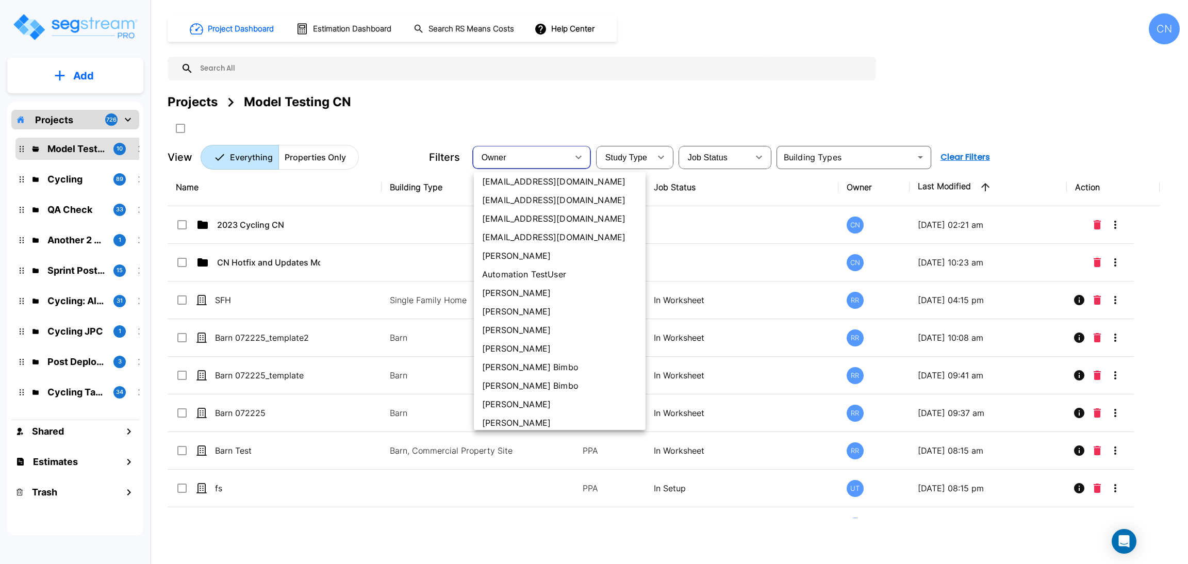
scroll to position [77, 0]
click at [542, 372] on li "[PERSON_NAME]" at bounding box center [560, 368] width 172 height 19
click at [541, 369] on li "[PERSON_NAME]" at bounding box center [560, 368] width 172 height 19
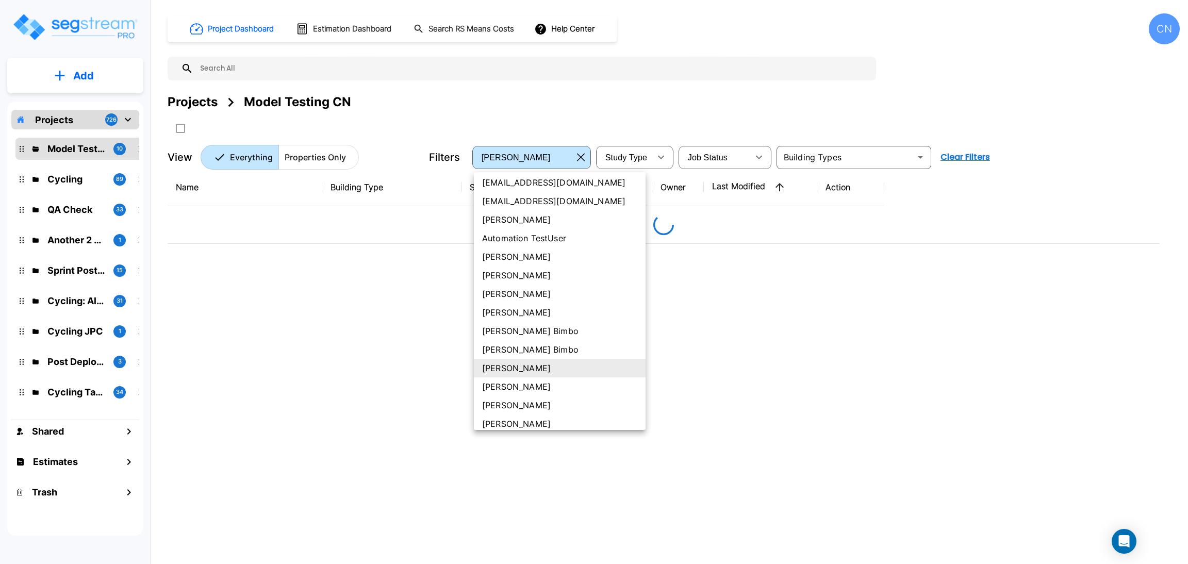
type input "77"
click at [603, 91] on div "Owner testuser1@segstream.com testuser3@segstream.com testuser6@segstream.com t…" at bounding box center [594, 282] width 1188 height 564
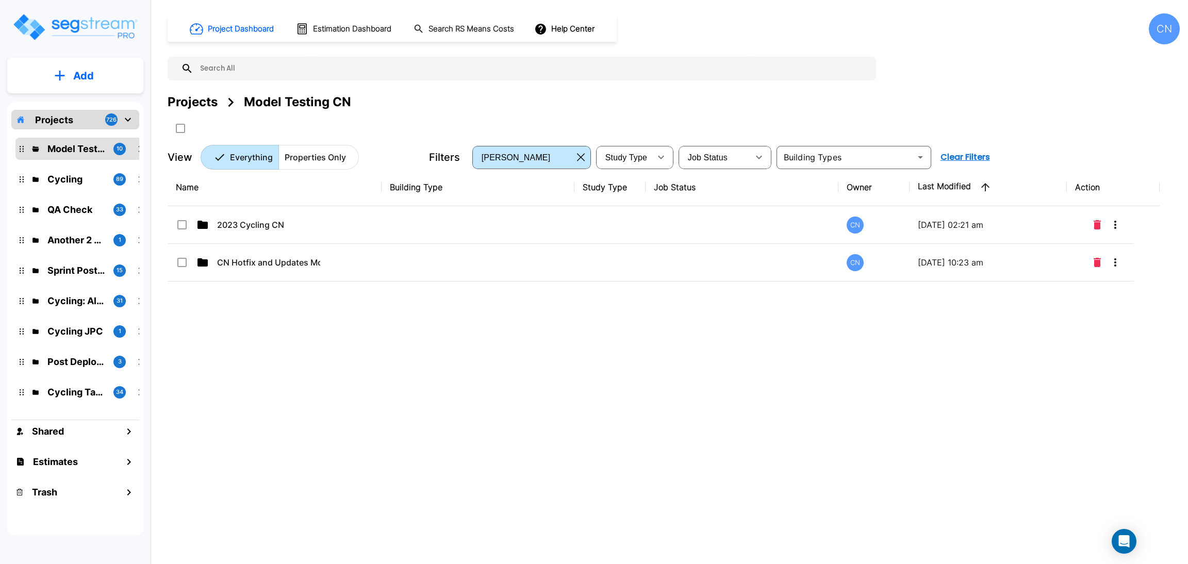
click at [193, 97] on div "Projects" at bounding box center [193, 102] width 50 height 19
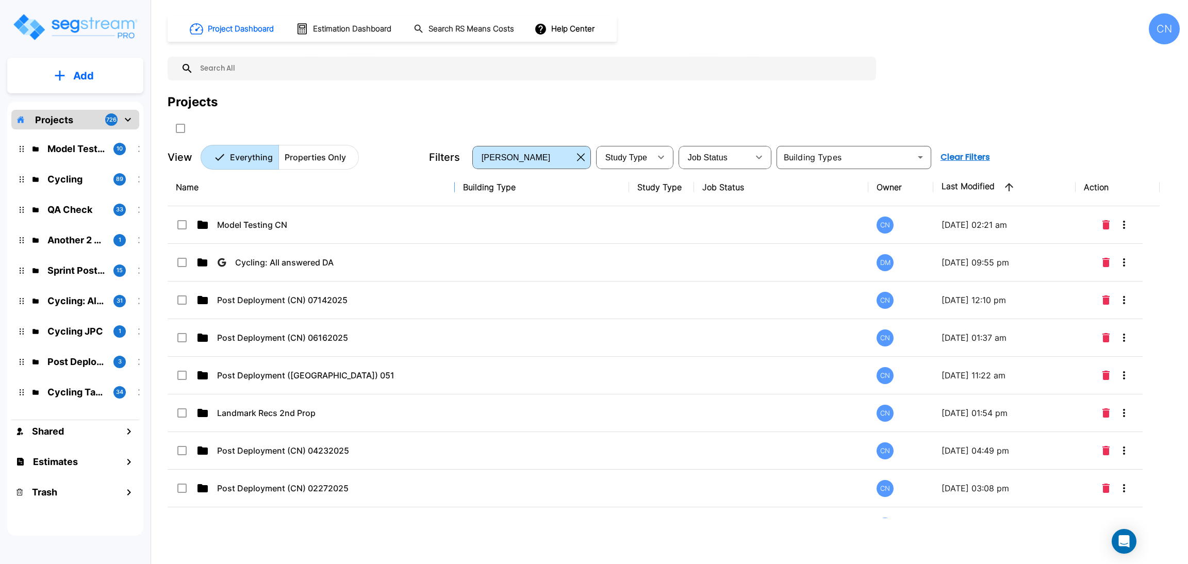
drag, startPoint x: 379, startPoint y: 192, endPoint x: 454, endPoint y: 188, distance: 74.3
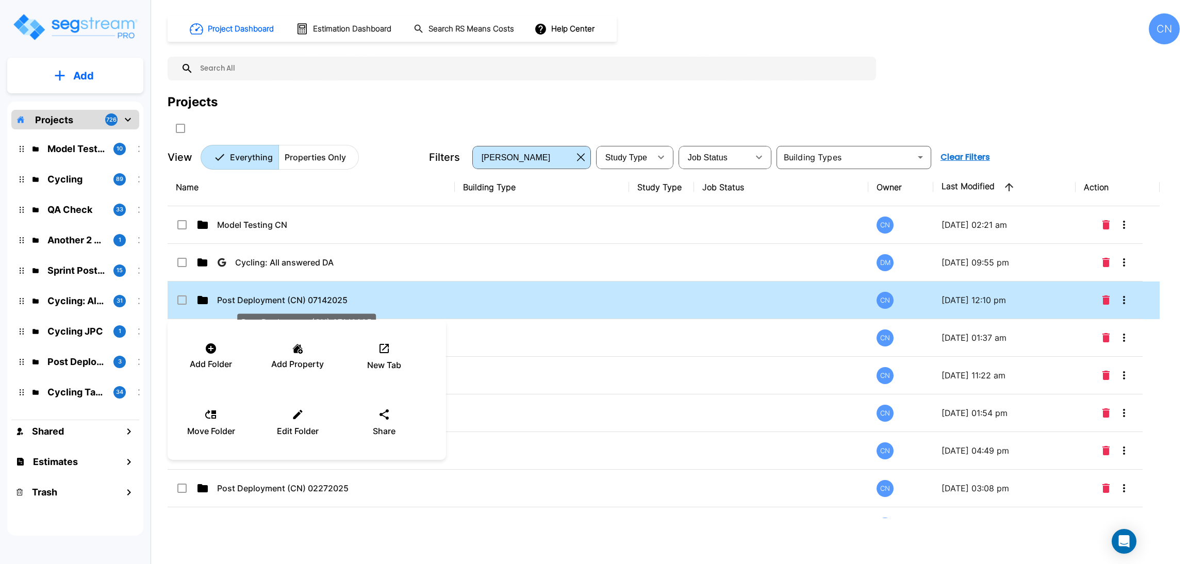
click at [244, 300] on div at bounding box center [594, 282] width 1188 height 564
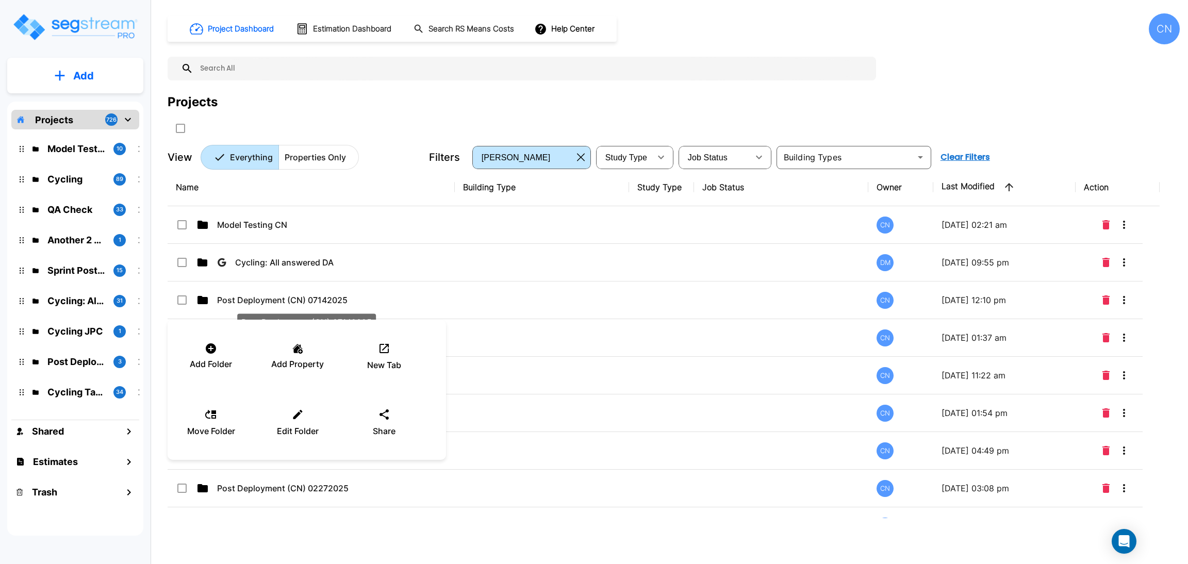
click at [255, 294] on div "Name Building Type Study Type Job Status Owner Last Modified Action Model Testi…" at bounding box center [664, 344] width 992 height 350
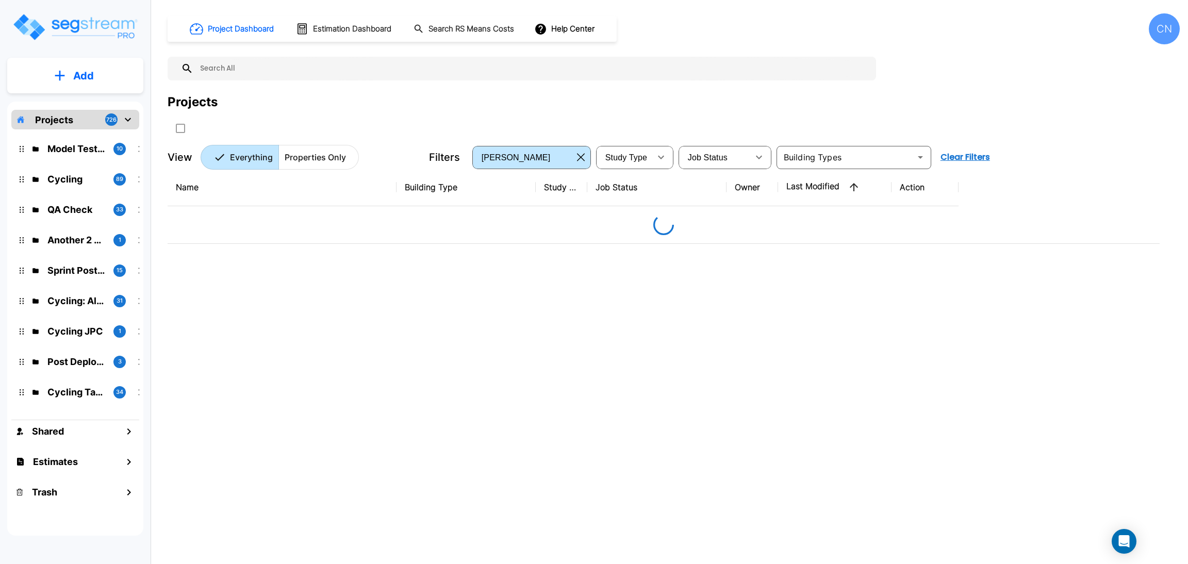
click at [716, 134] on div "Projects" at bounding box center [674, 115] width 1012 height 44
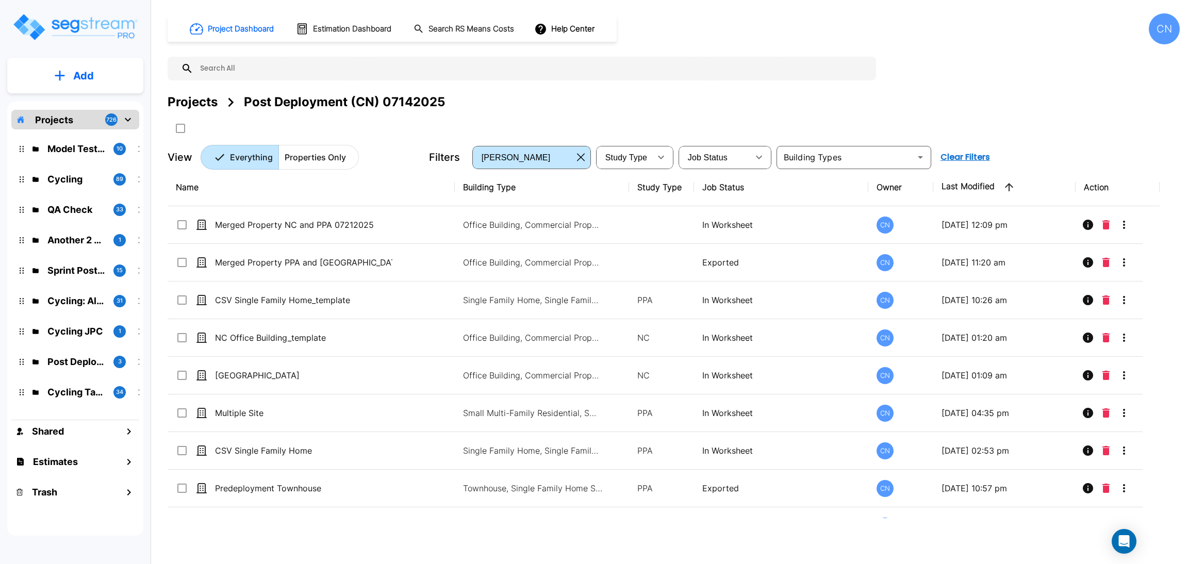
drag, startPoint x: 177, startPoint y: 106, endPoint x: 1181, endPoint y: 195, distance: 1007.8
click at [177, 106] on div "Projects" at bounding box center [193, 102] width 50 height 19
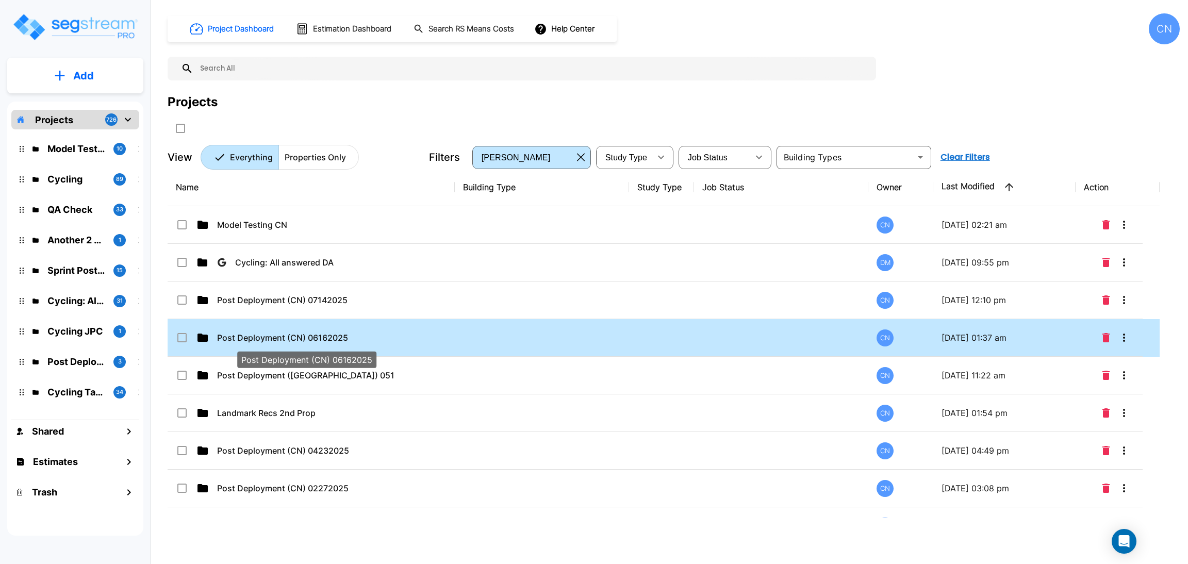
drag, startPoint x: 355, startPoint y: 343, endPoint x: 1178, endPoint y: 346, distance: 823.4
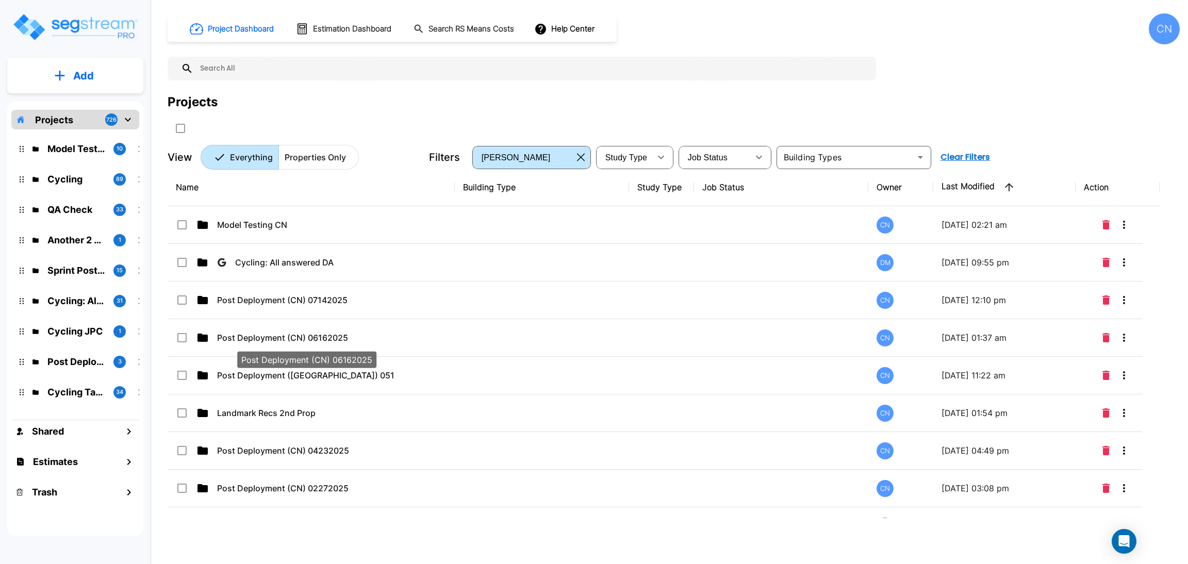
click at [355, 343] on p "Post Deployment (CN) 06162025" at bounding box center [305, 338] width 177 height 12
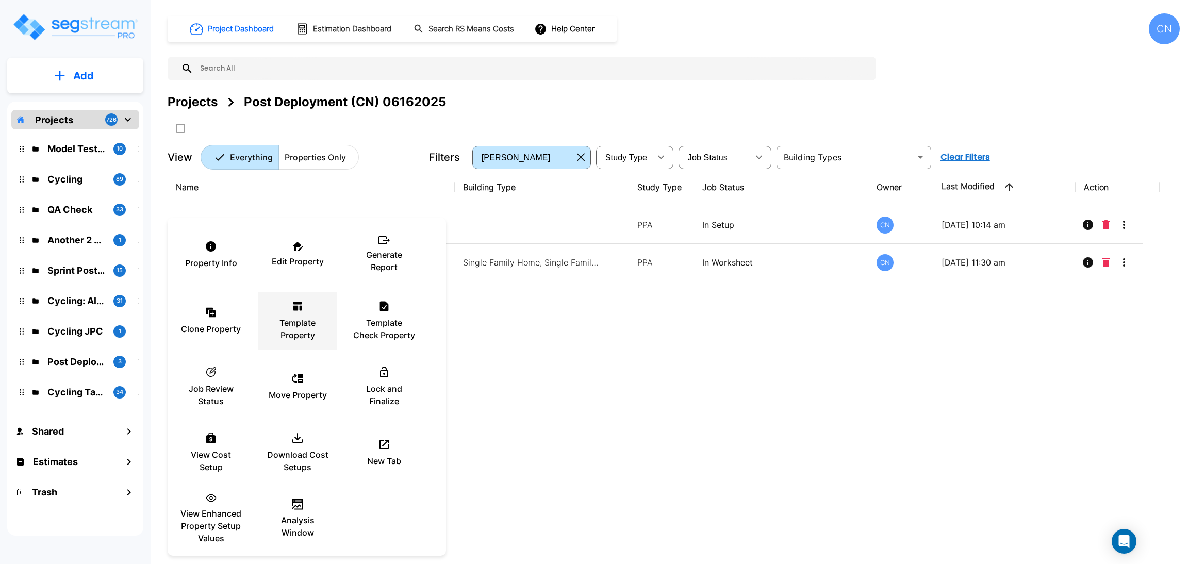
click at [317, 307] on div "Template Property" at bounding box center [298, 321] width 62 height 52
